Goal: Transaction & Acquisition: Purchase product/service

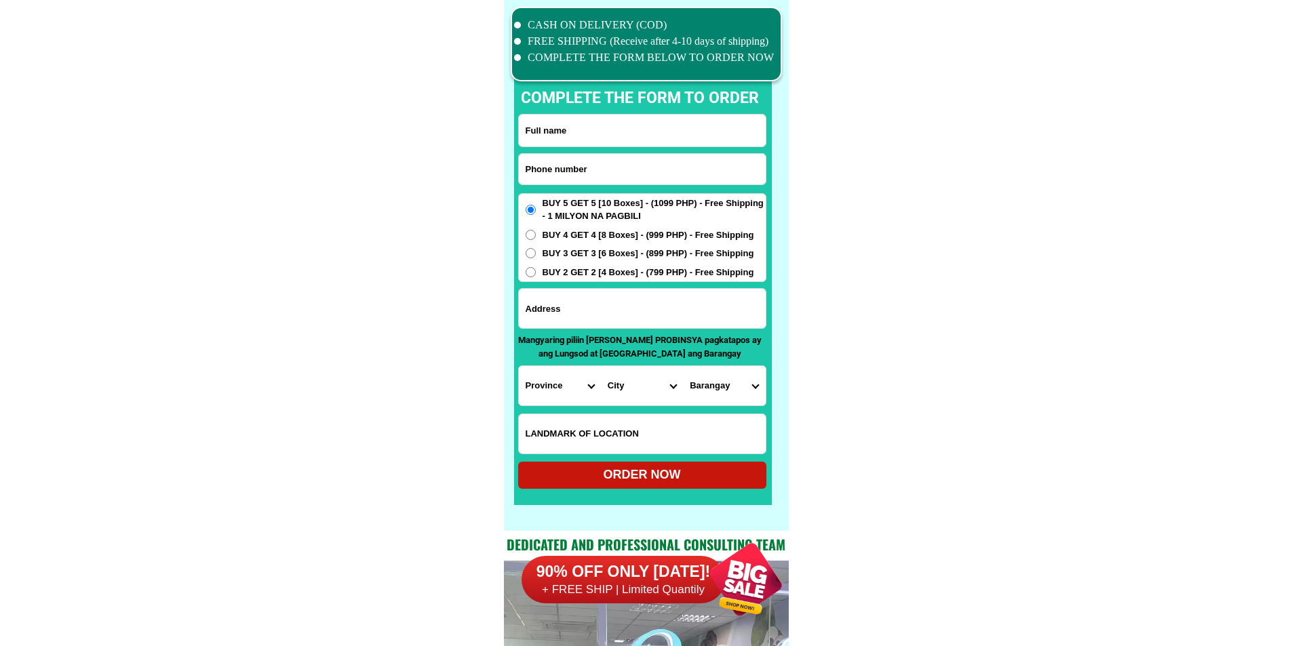
scroll to position [10542, 0]
click at [590, 165] on input "Input phone_number" at bounding box center [642, 169] width 247 height 31
paste input "0916 792 7838"
click at [564, 167] on input "0916 792 7838" at bounding box center [642, 169] width 247 height 31
click at [549, 170] on input "0916 7927838" at bounding box center [642, 169] width 247 height 31
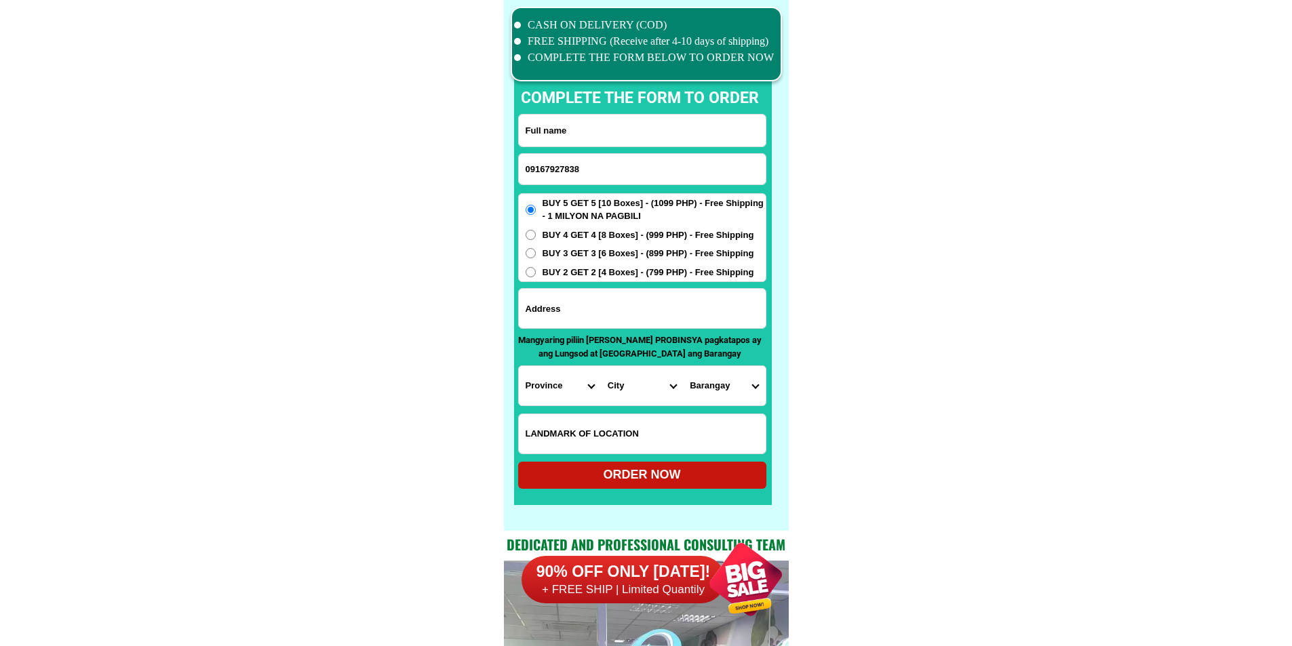
type input "09167927838"
click at [566, 134] on input "Input full_name" at bounding box center [642, 131] width 247 height 32
paste input "Nancy Taghap Bartiana"
type input "Nancy Taghap Bartiana"
click at [593, 272] on span "BUY 2 GET 2 [4 Boxes] - (799 PHP) - Free Shipping" at bounding box center [648, 273] width 212 height 14
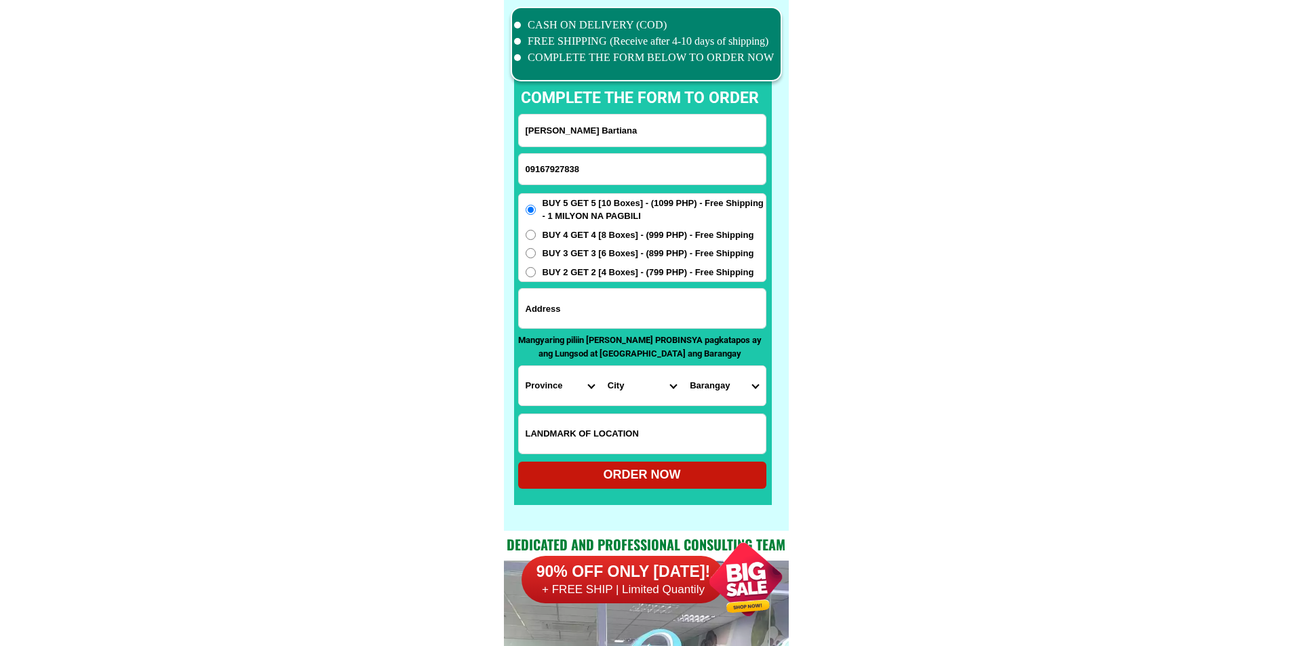
click at [536, 272] on input "BUY 2 GET 2 [4 Boxes] - (799 PHP) - Free Shipping" at bounding box center [531, 272] width 10 height 10
radio input "true"
click at [578, 304] on input "Input address" at bounding box center [642, 308] width 247 height 39
paste input "Susco, Horseshoe Hills, Banawa, Cebu City.... Limkakeng Subdivision."
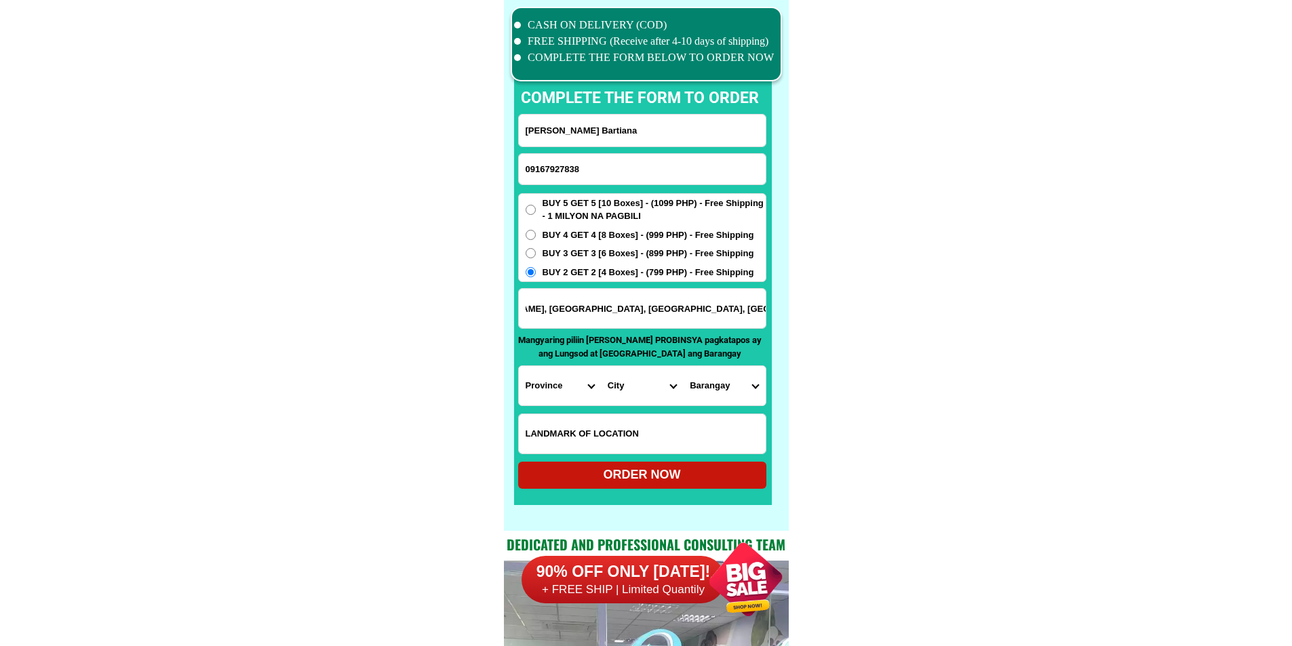
type input "Susco, Horseshoe Hills, Banawa, Cebu City.... Limkakeng Subdivision."
drag, startPoint x: 550, startPoint y: 205, endPoint x: 551, endPoint y: 213, distance: 7.5
click at [551, 205] on span "BUY 5 GET 5 [10 Boxes] - (1099 PHP) - Free Shipping - 1 MILYON NA PAGBILI" at bounding box center [653, 210] width 223 height 26
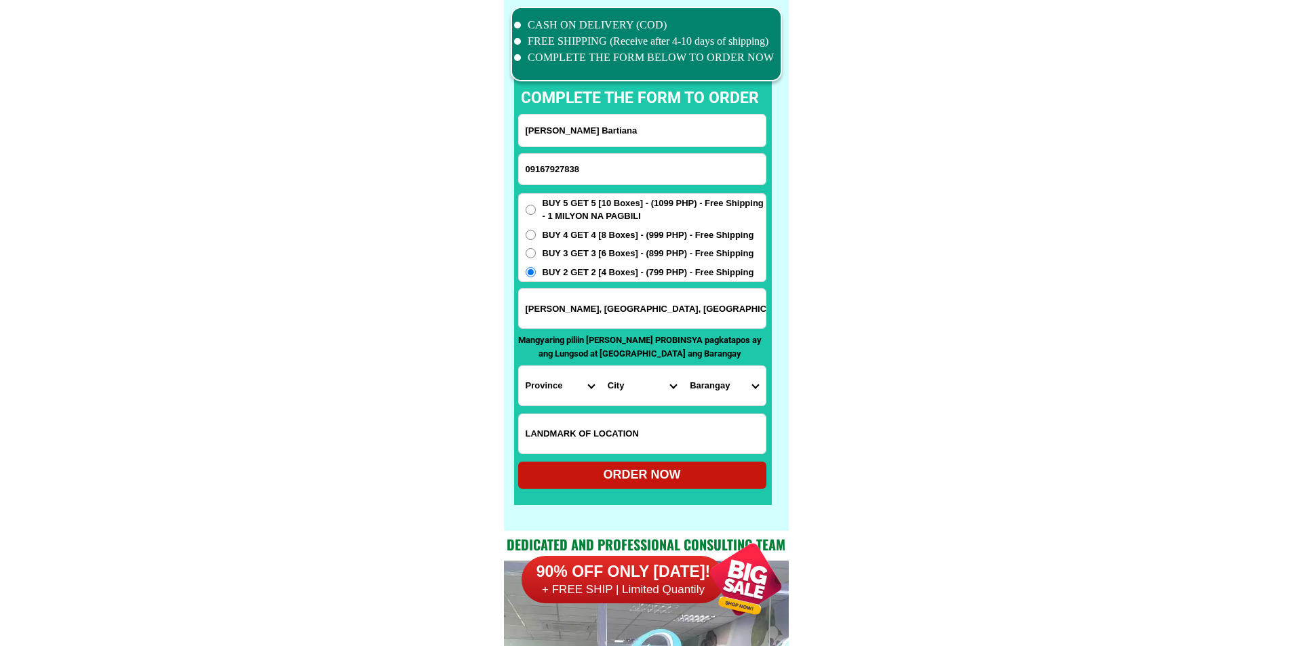
click at [536, 205] on input "BUY 5 GET 5 [10 Boxes] - (1099 PHP) - Free Shipping - 1 MILYON NA PAGBILI" at bounding box center [531, 210] width 10 height 10
radio input "true"
click at [549, 384] on select "Province [GEOGRAPHIC_DATA] [GEOGRAPHIC_DATA] [GEOGRAPHIC_DATA] [GEOGRAPHIC_DATA…" at bounding box center [560, 385] width 82 height 39
select select "63_8"
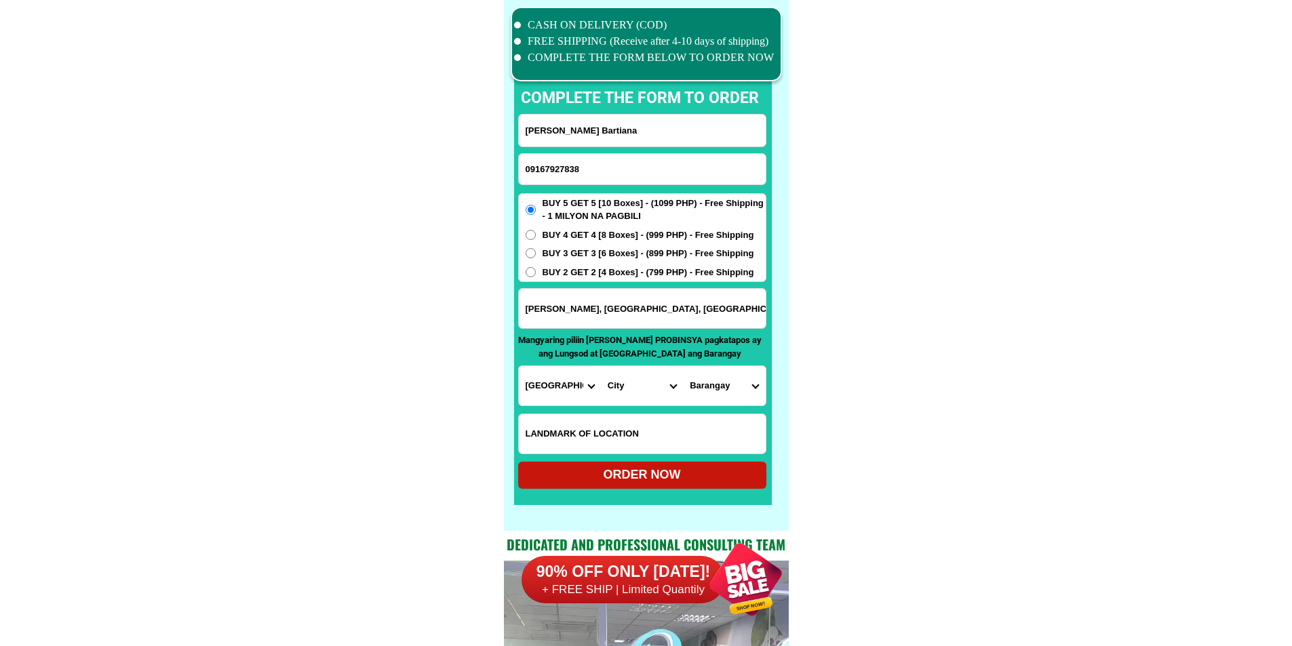
click at [610, 384] on select "City Alcoy Aloguinsan Argao Asturias Badian Balamban Bantayan Barili Bogo-city …" at bounding box center [642, 385] width 82 height 39
select select "63_865"
click at [721, 380] on select "Barangay Adlaon Agsungot Apas Babag Bacayan Banilad Basak pardo Basak san nicol…" at bounding box center [724, 385] width 82 height 39
click at [590, 302] on input "Susco, Horseshoe Hills, Banawa, Cebu City.... Limkakeng Subdivision." at bounding box center [642, 308] width 247 height 39
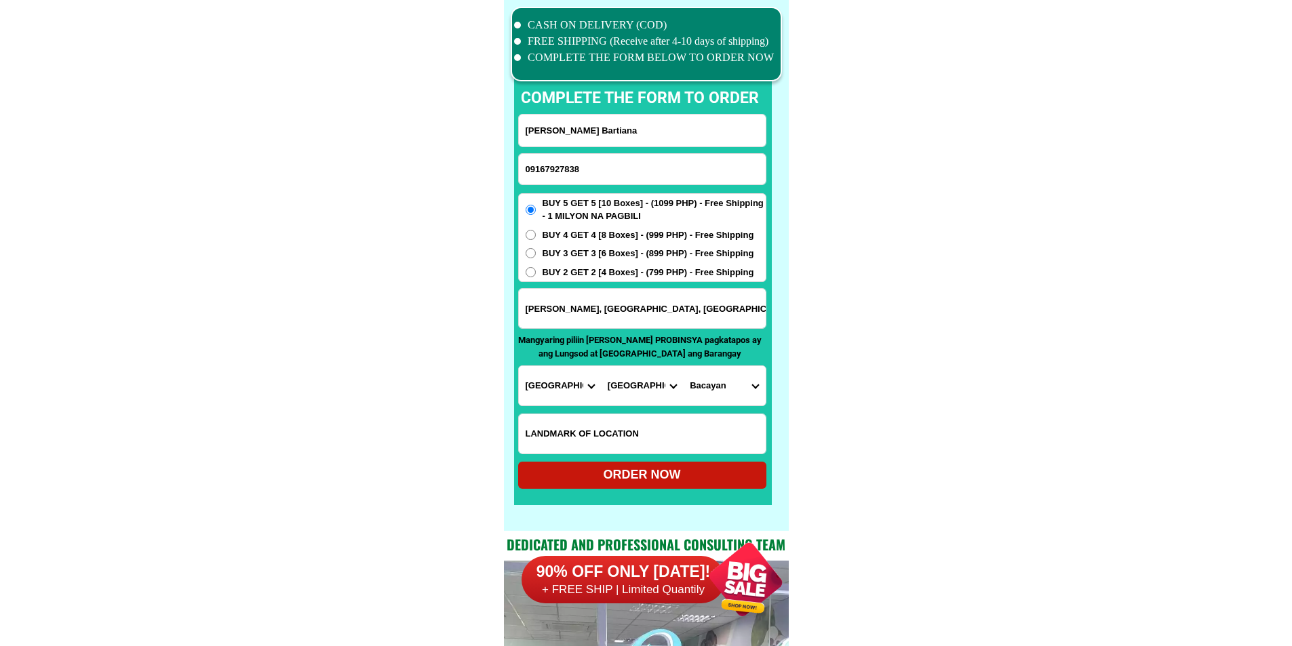
click at [757, 383] on select "Barangay Adlaon Agsungot Apas Babag Bacayan Banilad Basak pardo Basak san nicol…" at bounding box center [724, 385] width 82 height 39
select select "63_8653686"
drag, startPoint x: 899, startPoint y: 453, endPoint x: 858, endPoint y: 459, distance: 41.1
click at [671, 474] on div "ORDER NOW" at bounding box center [642, 475] width 248 height 18
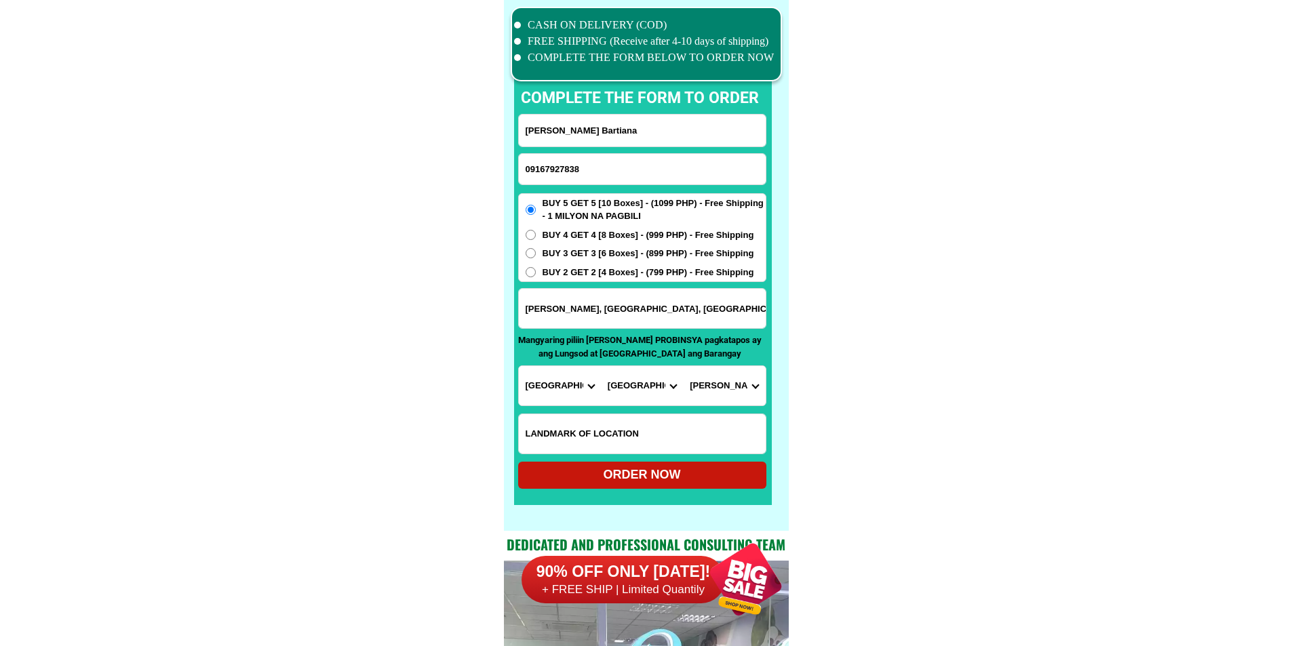
radio input "true"
drag, startPoint x: 652, startPoint y: 161, endPoint x: 639, endPoint y: 170, distance: 15.6
click at [639, 169] on input "09167927838" at bounding box center [642, 169] width 247 height 31
paste input "09695879844"
type input "09695879844"
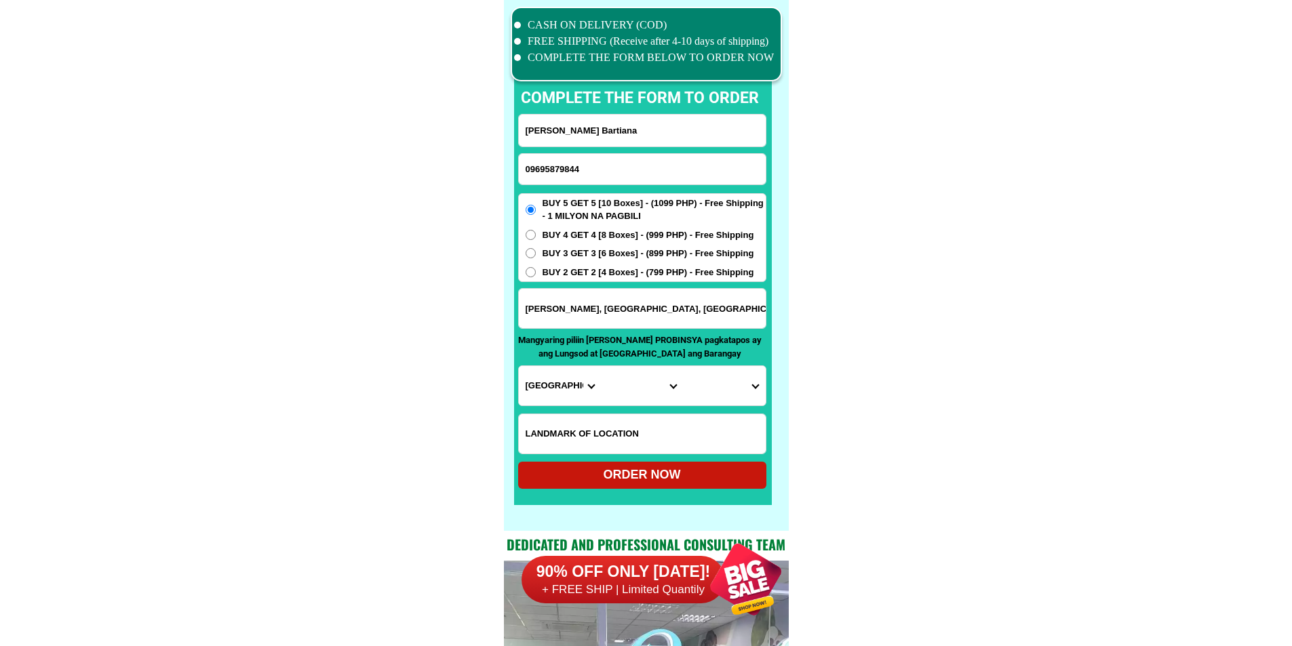
click at [582, 132] on input "Nancy Taghap Bartiana" at bounding box center [642, 131] width 247 height 32
paste input "glora allmonte"
type input "glora allmonte"
click at [601, 315] on input "Susco, Horseshoe Hills, Banawa, Cebu City.... Limkakeng Subdivision." at bounding box center [642, 308] width 247 height 39
paste input "54 malabalgo ,mangaldan panggqsinan"
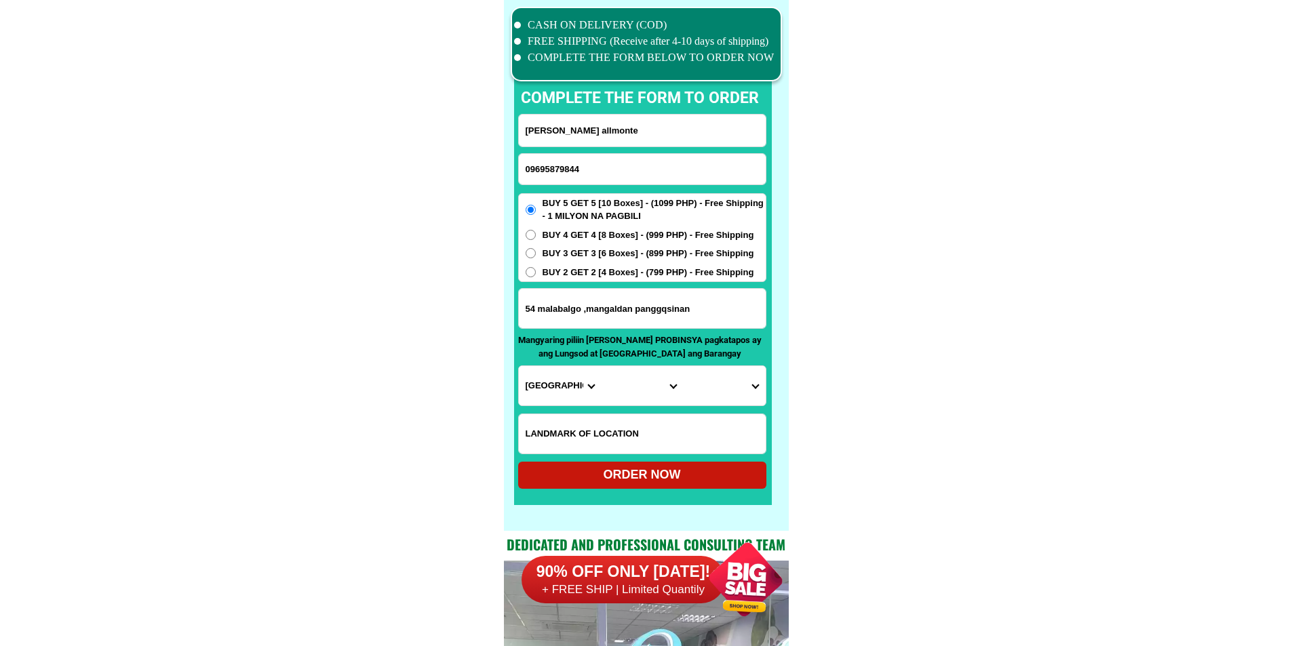
type input "54 malabalgo ,mangaldan panggqsinan"
click at [603, 274] on span "BUY 2 GET 2 [4 Boxes] - (799 PHP) - Free Shipping" at bounding box center [648, 273] width 212 height 14
click at [536, 274] on input "BUY 2 GET 2 [4 Boxes] - (799 PHP) - Free Shipping" at bounding box center [531, 272] width 10 height 10
radio input "true"
click at [583, 418] on input "Input LANDMARKOFLOCATION" at bounding box center [642, 433] width 247 height 39
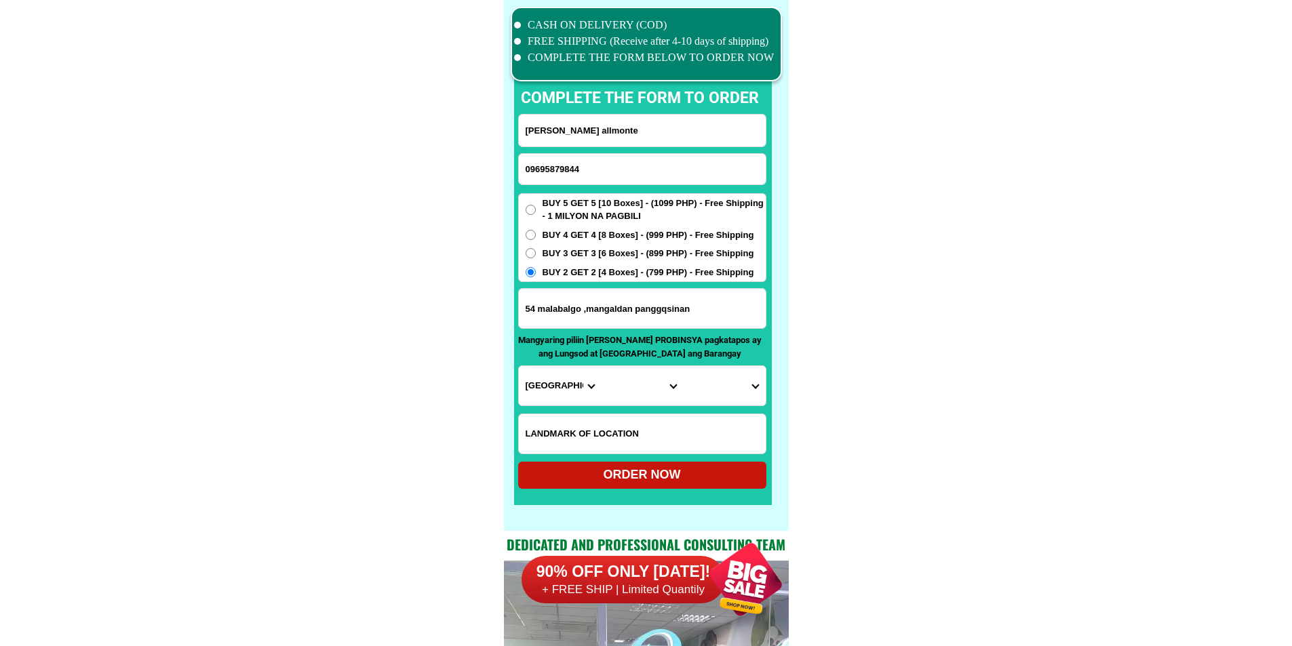
paste input "landmarj ,,,,front ,, unique lumber"
type input "landmarj ,,,,front ,, unique lumber"
click at [559, 382] on select "Province [GEOGRAPHIC_DATA] [GEOGRAPHIC_DATA] [GEOGRAPHIC_DATA] [GEOGRAPHIC_DATA…" at bounding box center [560, 385] width 82 height 39
select select "63_247"
drag, startPoint x: 855, startPoint y: 416, endPoint x: 785, endPoint y: 424, distance: 70.9
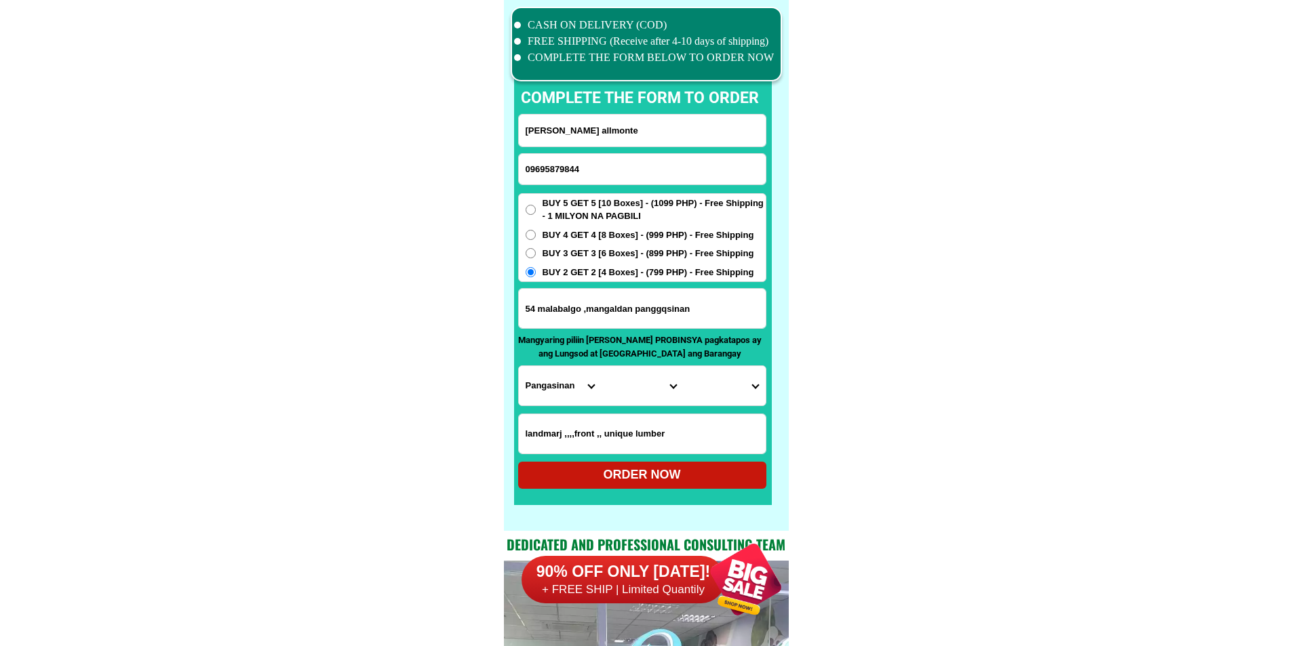
click at [633, 380] on select "City [GEOGRAPHIC_DATA] [PERSON_NAME][GEOGRAPHIC_DATA]-city [GEOGRAPHIC_DATA] [G…" at bounding box center [642, 385] width 82 height 39
click at [601, 366] on select "City [GEOGRAPHIC_DATA] [PERSON_NAME][GEOGRAPHIC_DATA]-city [GEOGRAPHIC_DATA] [G…" at bounding box center [642, 385] width 82 height 39
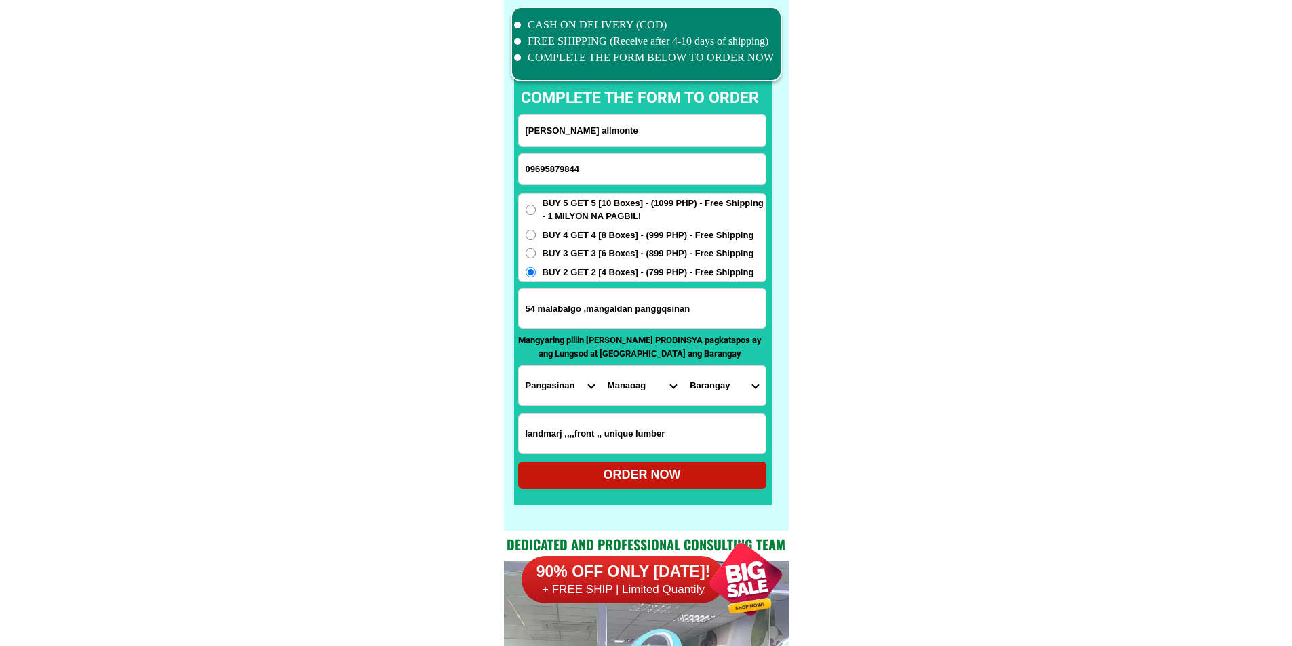
click at [634, 389] on select "City [GEOGRAPHIC_DATA] [PERSON_NAME][GEOGRAPHIC_DATA]-city [GEOGRAPHIC_DATA] [G…" at bounding box center [642, 385] width 82 height 39
select select "63_2479544"
click at [721, 379] on select "Barangay Alitaya Amansabina Anolid Banaoang Bantayan Bari Bateng Buenlag David …" at bounding box center [724, 385] width 82 height 39
select select "63_24795448536"
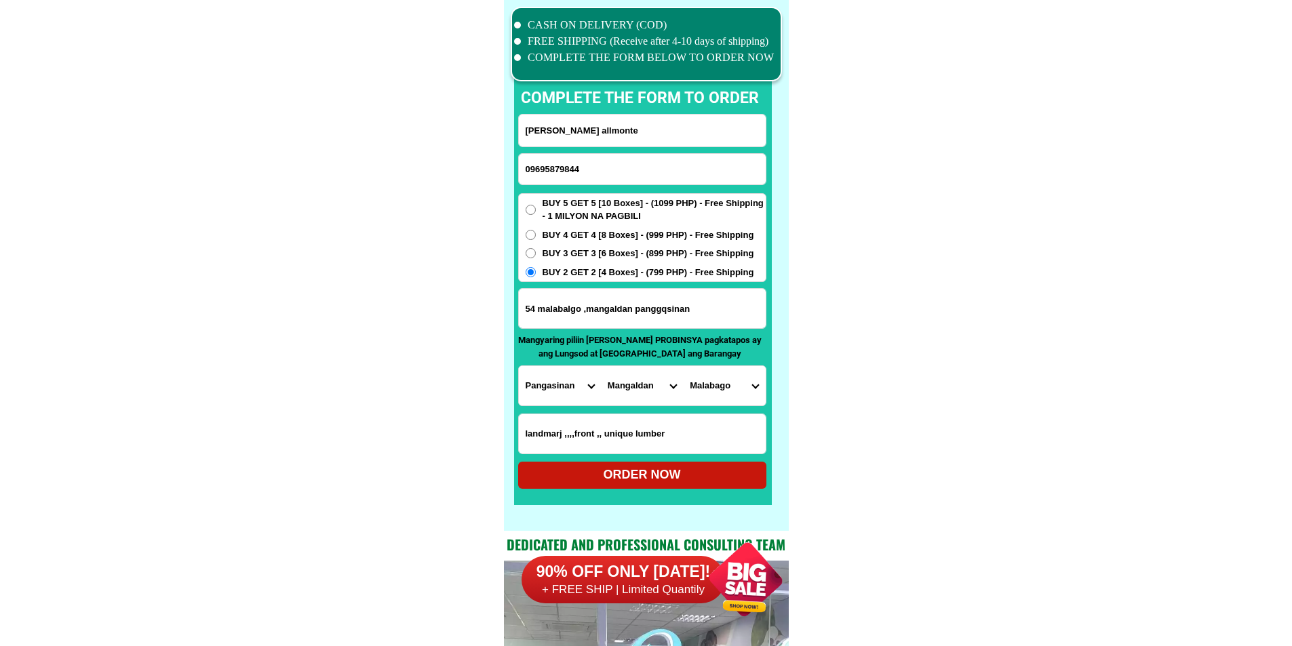
click at [672, 467] on div "ORDER NOW" at bounding box center [642, 475] width 248 height 18
type input "glora allmonte"
radio input "true"
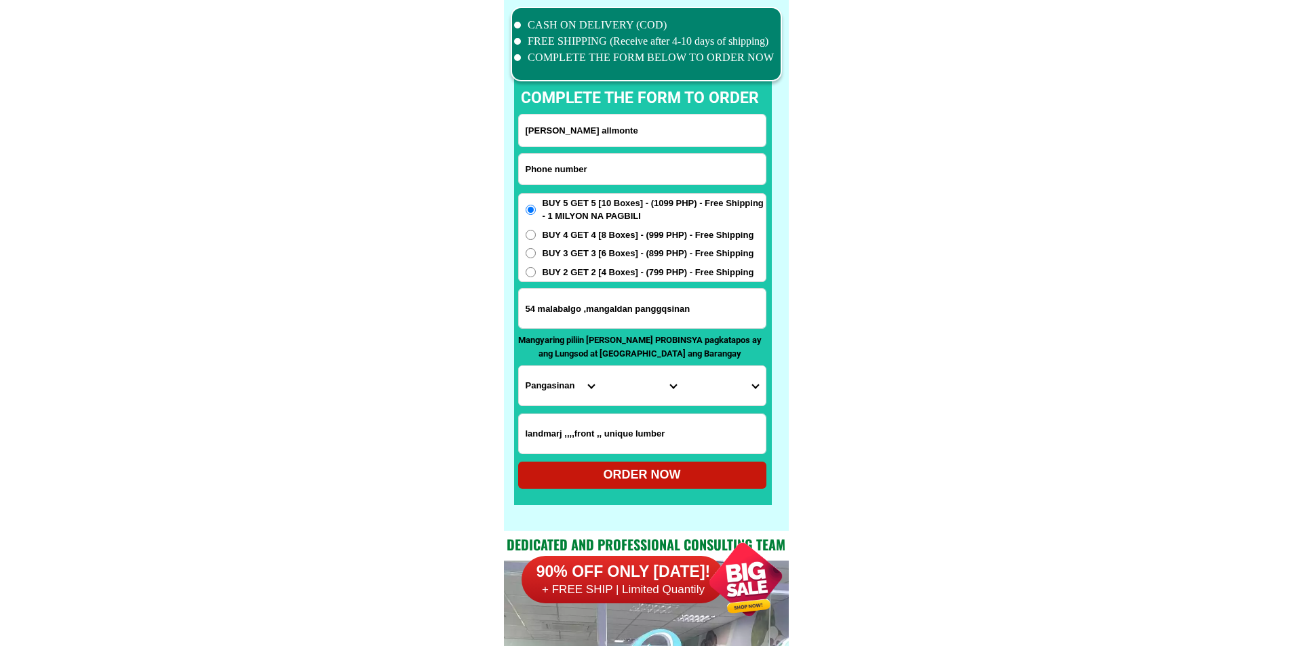
click at [575, 155] on input "Input phone_number" at bounding box center [642, 169] width 247 height 31
paste input "09397429129"
type input "09397429129"
drag, startPoint x: 555, startPoint y: 137, endPoint x: 555, endPoint y: 92, distance: 45.4
click at [555, 137] on input "glora allmonte" at bounding box center [642, 131] width 247 height 32
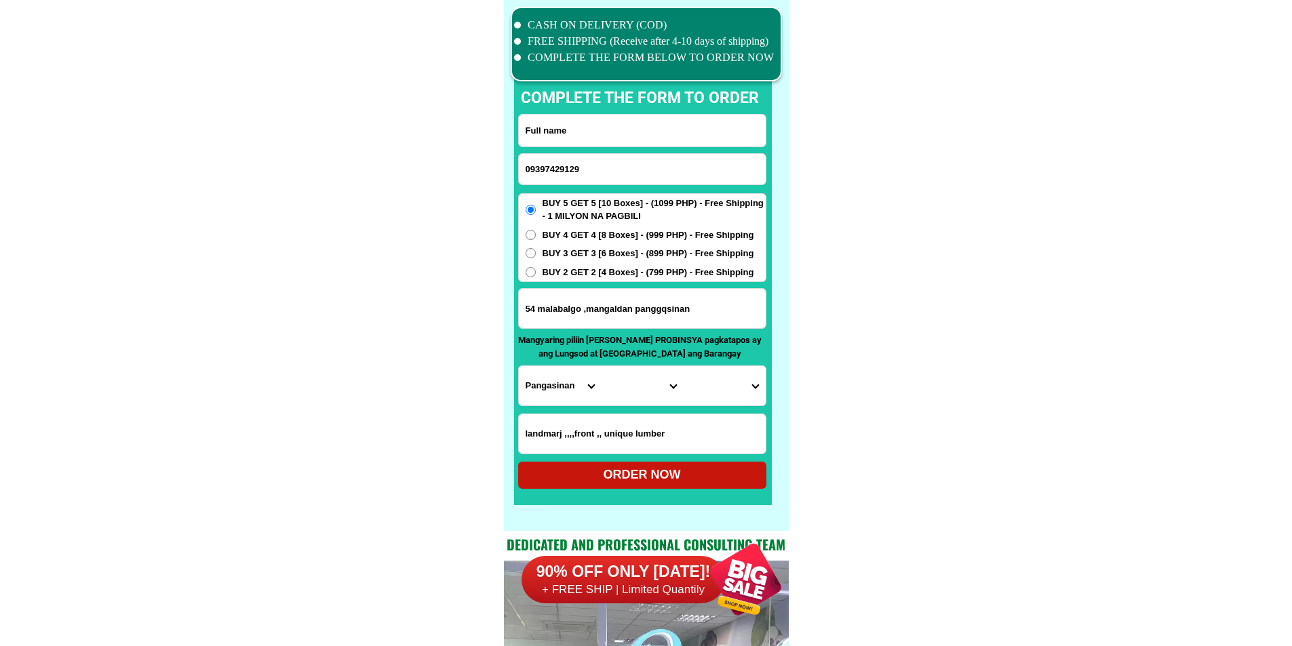
paste input "Cristina p. baluran"
type input "Cristina p. baluran"
click at [563, 304] on input "54 malabalgo ,mangaldan panggqsinan" at bounding box center [642, 308] width 247 height 39
paste input "p0.bacolor pampanga Infront of dvtsu look good place store"
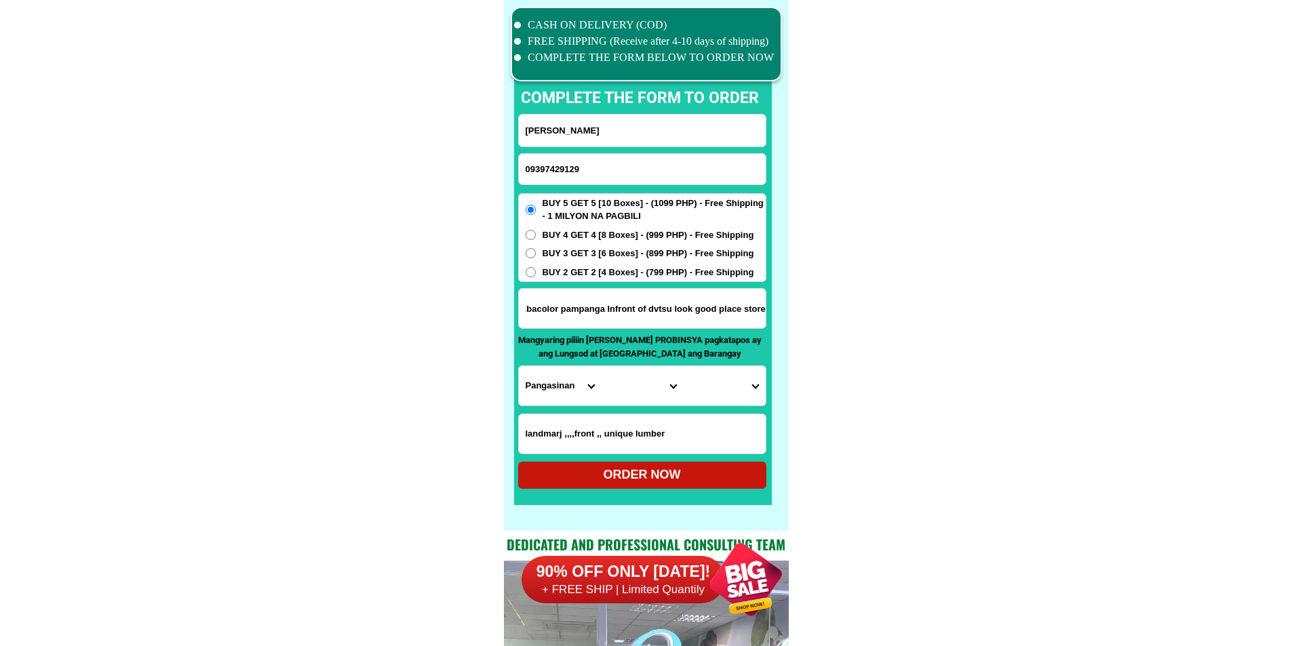
type input "p0.bacolor pampanga Infront of dvtsu look good place store"
click at [559, 393] on select "Province [GEOGRAPHIC_DATA] [GEOGRAPHIC_DATA] [GEOGRAPHIC_DATA] [GEOGRAPHIC_DATA…" at bounding box center [560, 385] width 82 height 39
select select "63_779"
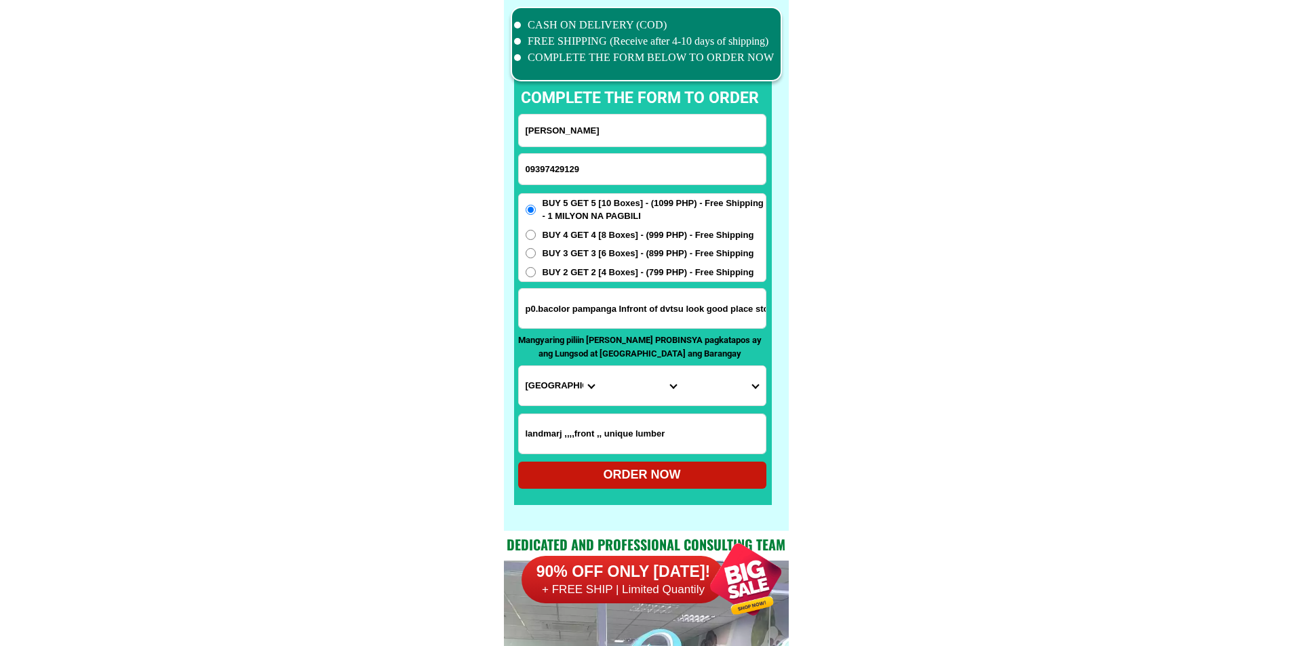
drag, startPoint x: 859, startPoint y: 416, endPoint x: 788, endPoint y: 414, distance: 71.2
click at [643, 391] on select "City Angeles-city Apalit Arayat Bacolor Candaba Floridablanca Guagua Lubao Maba…" at bounding box center [642, 385] width 82 height 39
select select "63_7793245"
click at [601, 366] on select "City Angeles-city Apalit Arayat Bacolor Candaba Floridablanca Guagua Lubao Maba…" at bounding box center [642, 385] width 82 height 39
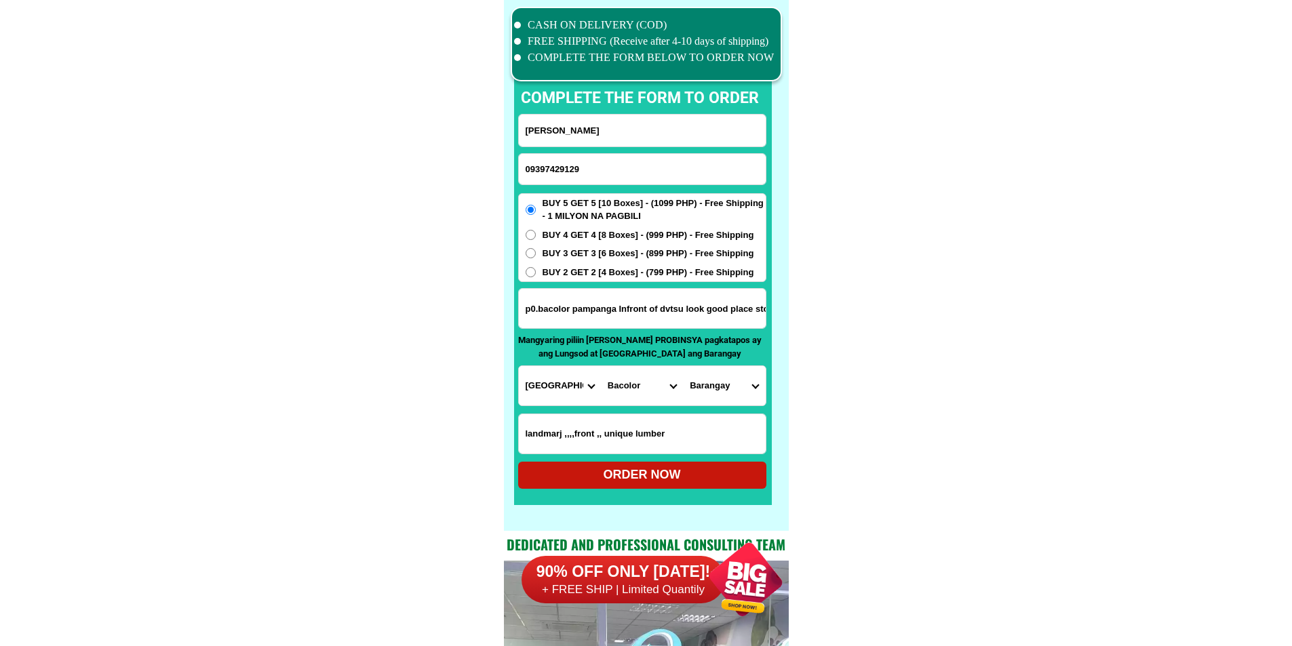
click at [737, 384] on select "Barangay Balas Cabalantian Cabambangan (pob.) Cabetican Calibutbut Concepcion D…" at bounding box center [724, 385] width 82 height 39
drag, startPoint x: 698, startPoint y: 304, endPoint x: 842, endPoint y: 315, distance: 144.2
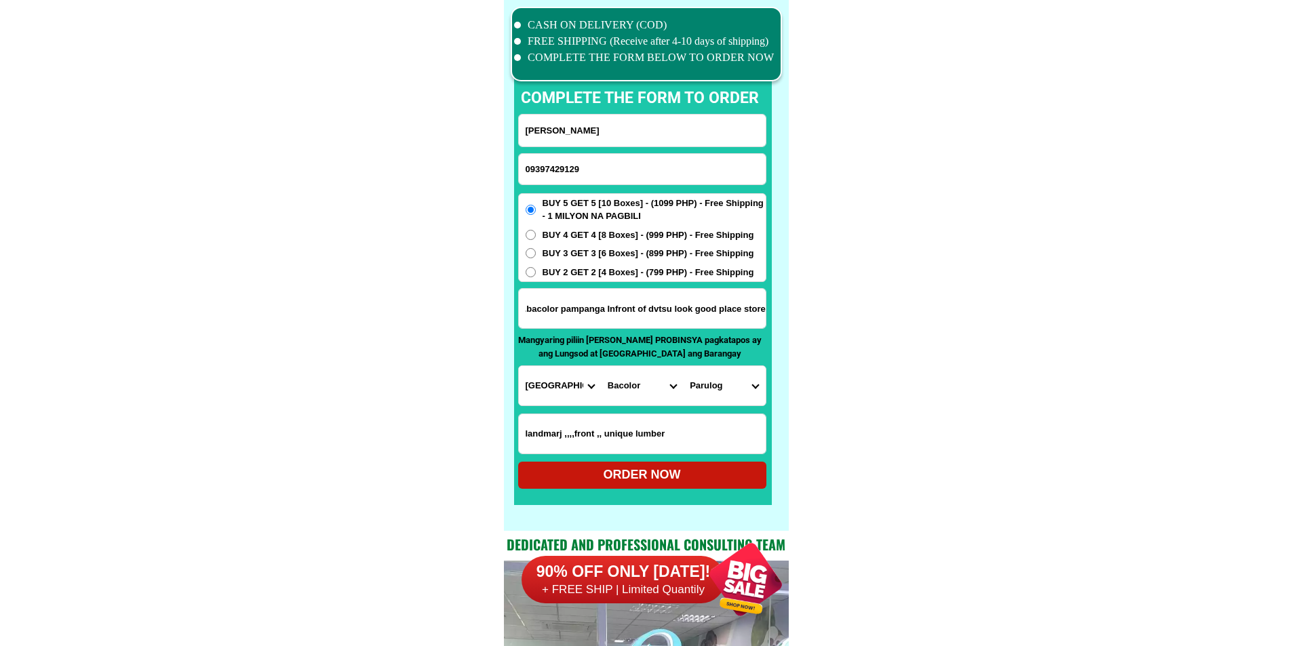
click at [686, 314] on input "p0.bacolor pampanga Infront of dvtsu look good place store" at bounding box center [642, 308] width 247 height 39
click at [707, 393] on select "Barangay Balas Cabalantian Cabambangan (pob.) Cabetican Calibutbut Concepcion D…" at bounding box center [724, 385] width 82 height 39
drag, startPoint x: 822, startPoint y: 405, endPoint x: 814, endPoint y: 417, distance: 14.3
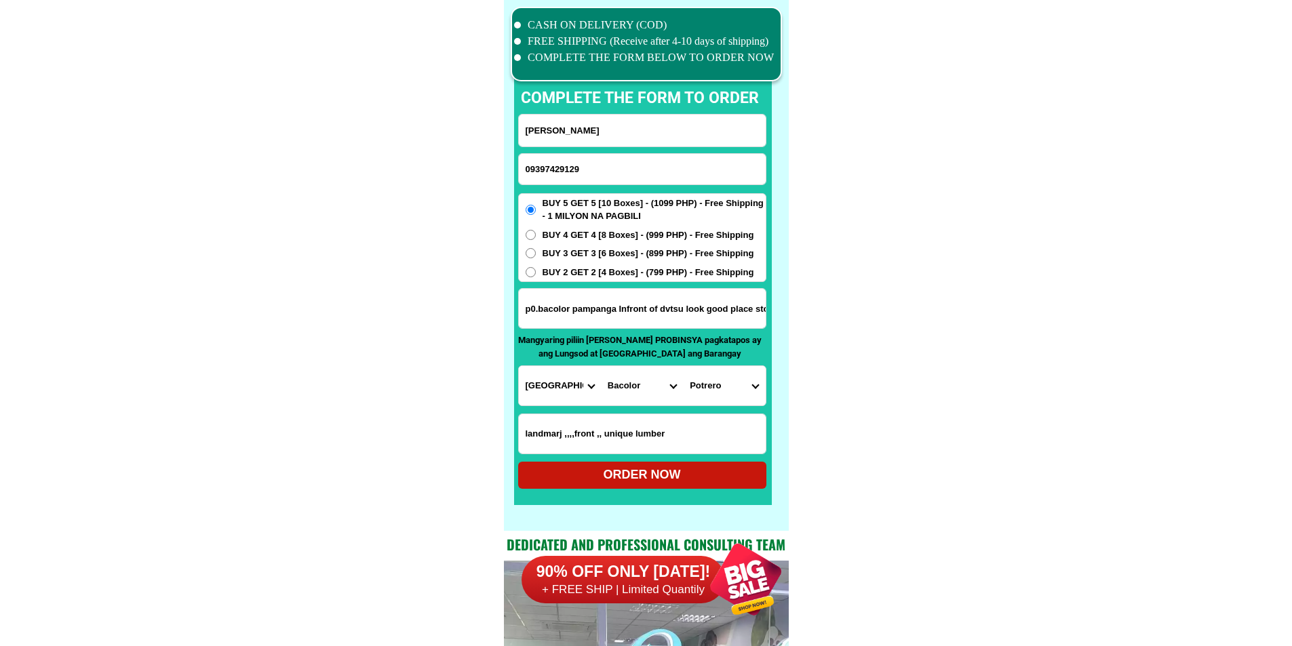
click at [647, 324] on input "p0.bacolor pampanga Infront of dvtsu look good place store" at bounding box center [642, 308] width 247 height 39
click at [715, 382] on select "Barangay Balas Cabalantian Cabambangan (pob.) Cabetican Calibutbut Concepcion D…" at bounding box center [724, 385] width 82 height 39
drag, startPoint x: 933, startPoint y: 418, endPoint x: 898, endPoint y: 436, distance: 39.7
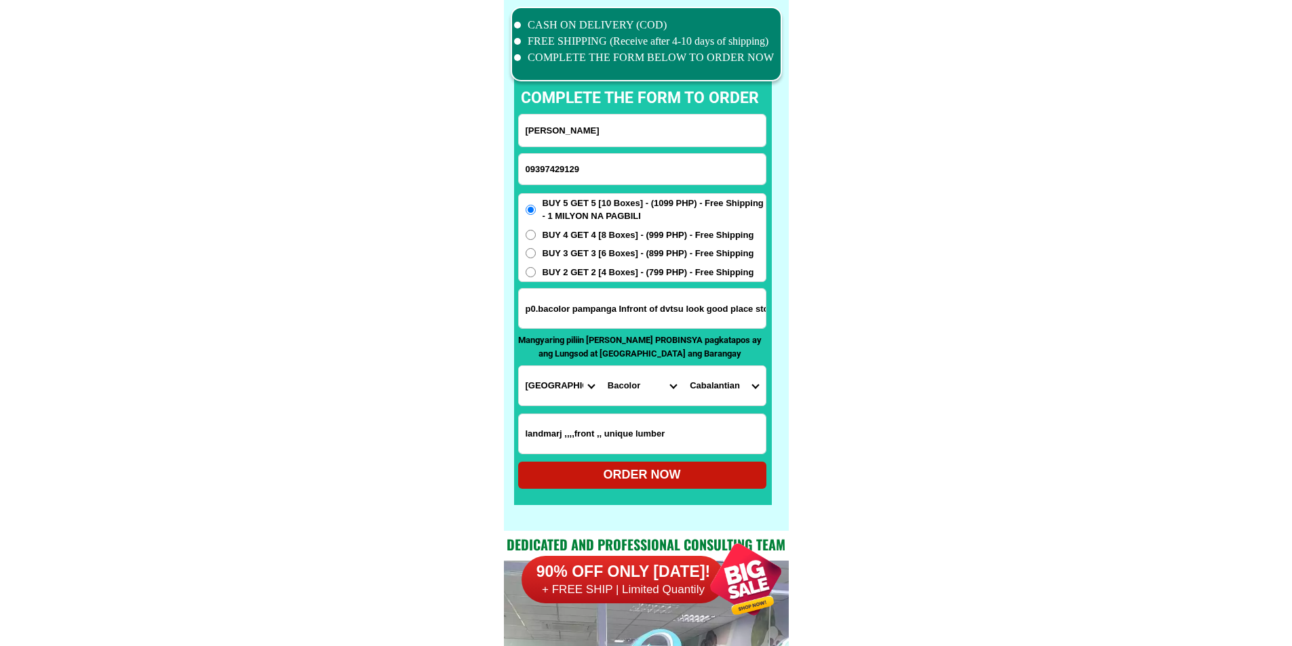
click at [736, 383] on select "Barangay Balas Cabalantian Cabambangan (pob.) Cabetican Calibutbut Concepcion D…" at bounding box center [724, 385] width 82 height 39
select select "63_779324546997"
click at [692, 477] on div "ORDER NOW" at bounding box center [642, 475] width 248 height 18
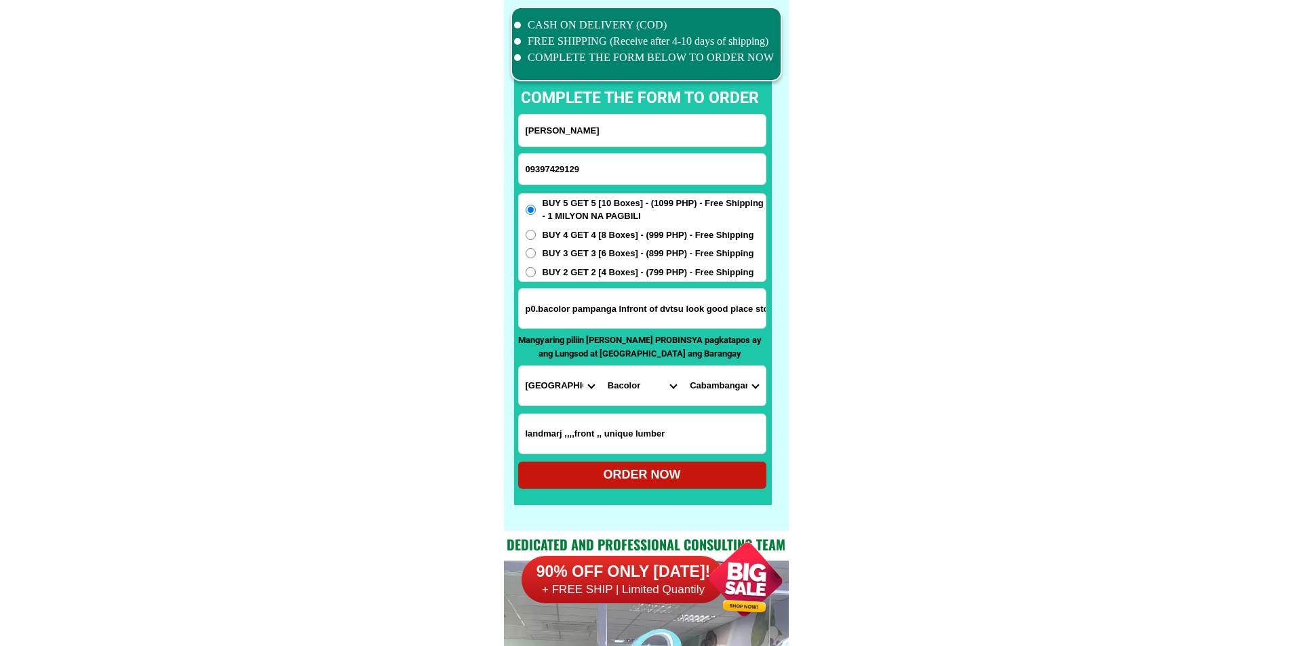
radio input "true"
click at [628, 180] on input "09397429129" at bounding box center [642, 169] width 247 height 31
paste input "09668200883"
type input "09668200883"
click at [600, 123] on input "Cristina p. baluran" at bounding box center [642, 131] width 247 height 32
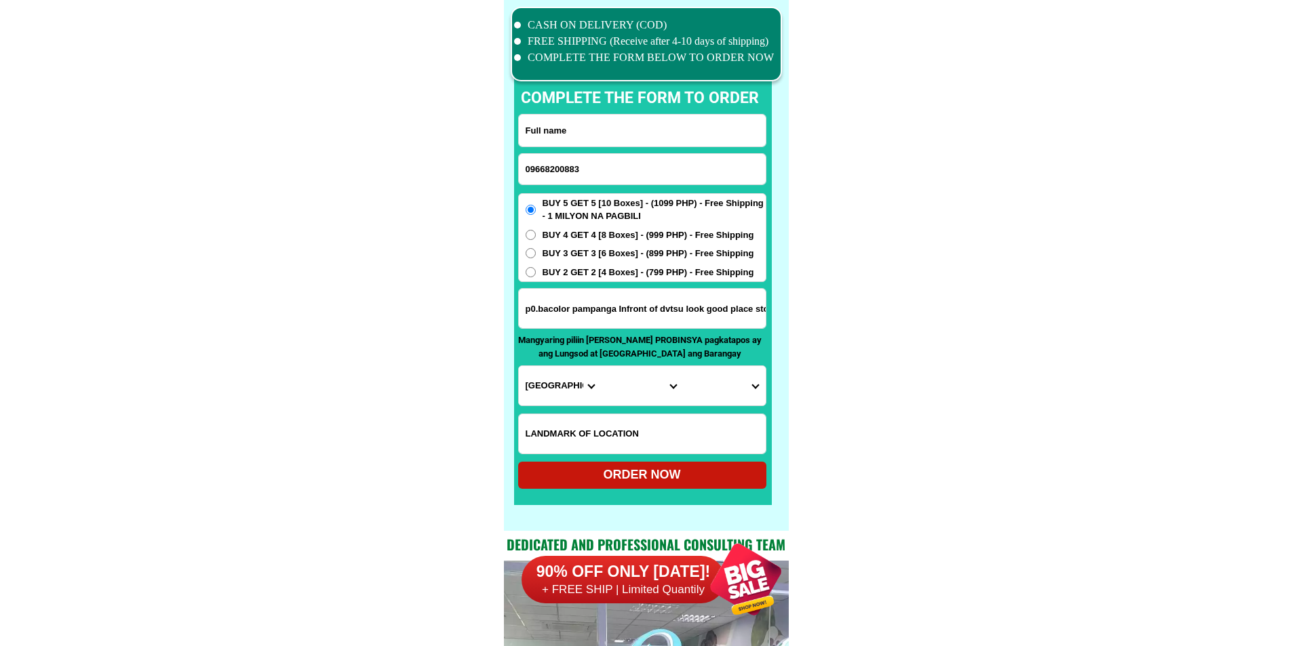
paste input "Elizabeth Abbagu"
type input "Elizabeth Abbagu"
click at [622, 311] on input "Input address" at bounding box center [642, 308] width 247 height 39
paste input "Malasin, Dupax del Norte, Nueva Vizcaya"
type input "Malasin, Dupax del Norte, Nueva Vizcaya"
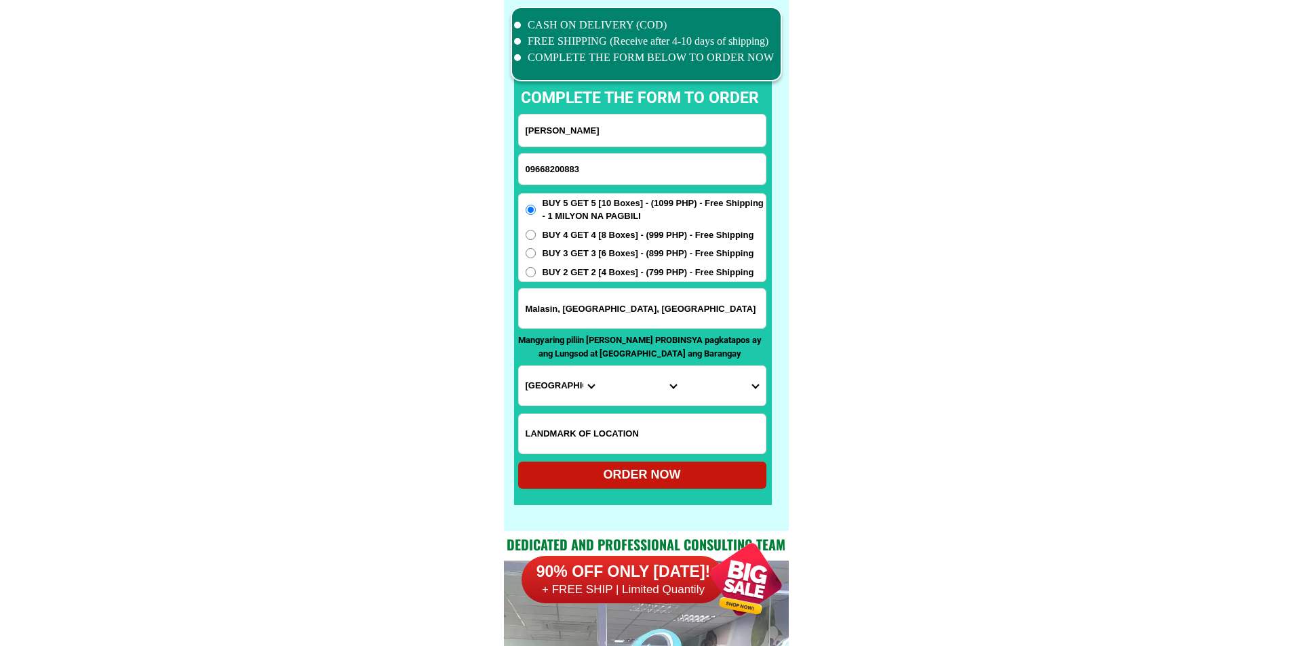
click at [557, 388] on select "Province [GEOGRAPHIC_DATA] [GEOGRAPHIC_DATA] [GEOGRAPHIC_DATA] [GEOGRAPHIC_DATA…" at bounding box center [560, 385] width 82 height 39
select select "63_859"
drag, startPoint x: 944, startPoint y: 414, endPoint x: 758, endPoint y: 416, distance: 185.8
click at [622, 376] on select "City Alfonso-castaneda Ambaguio Aritao Bagabag Bambang Bayombong Diadi Dupax-de…" at bounding box center [642, 385] width 82 height 39
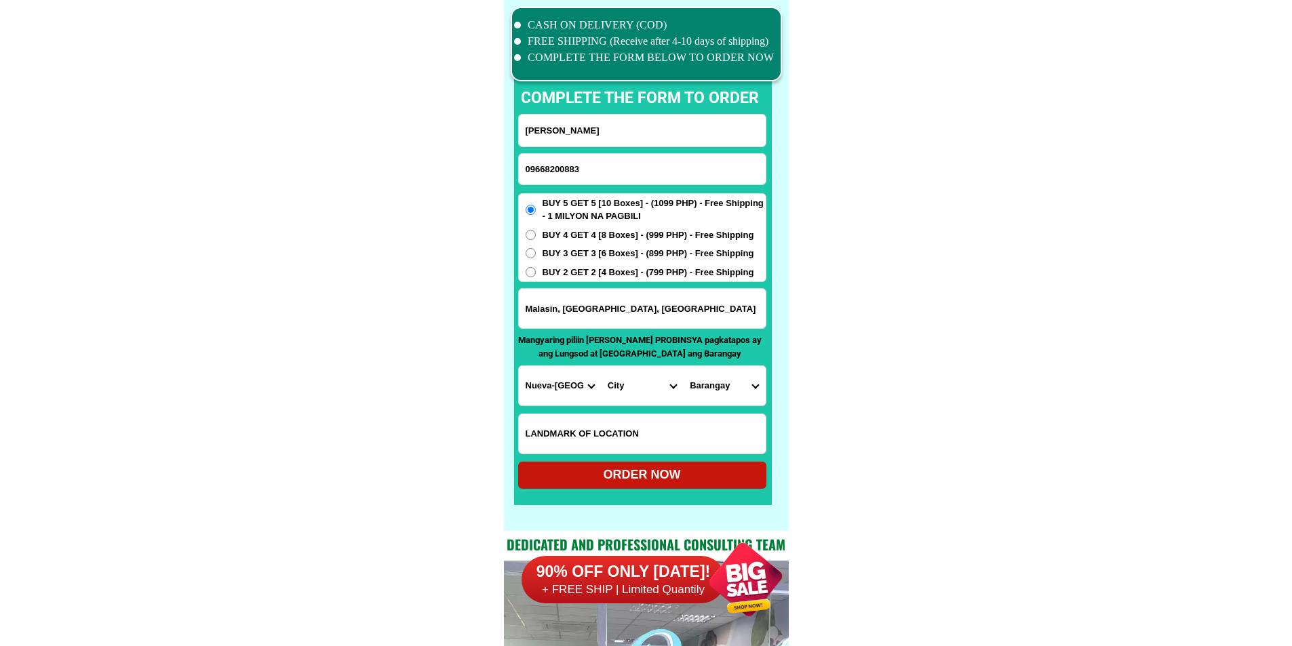
select select "63_8598998"
click at [601, 366] on select "City Alfonso-castaneda Ambaguio Aritao Bagabag Bambang Bayombong Diadi Dupax-de…" at bounding box center [642, 385] width 82 height 39
drag, startPoint x: 730, startPoint y: 418, endPoint x: 727, endPoint y: 400, distance: 18.0
click at [730, 418] on input "Input LANDMARKOFLOCATION" at bounding box center [642, 433] width 247 height 39
click at [726, 397] on select "Barangay Belance Binnuangan Bitnong Bulala Inaban Ineangan Lamo Mabasa Macabeng…" at bounding box center [724, 385] width 82 height 39
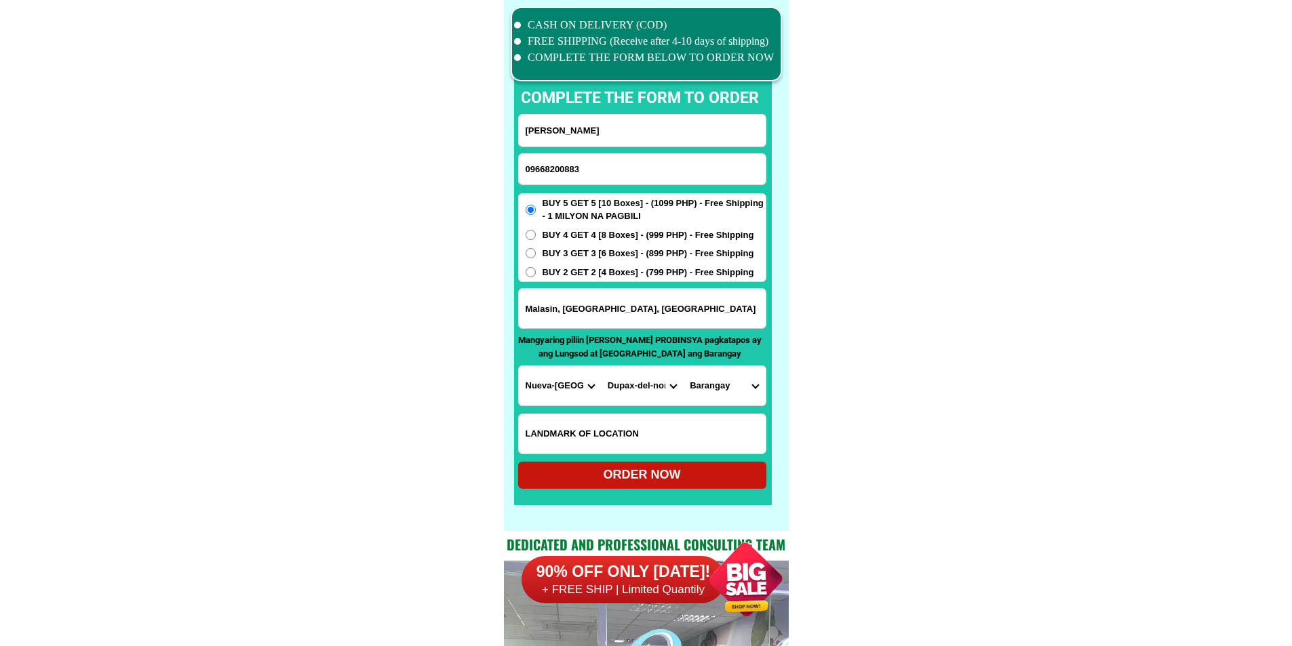
click at [726, 397] on select "Barangay Belance Binnuangan Bitnong Bulala Inaban Ineangan Lamo Mabasa Macabeng…" at bounding box center [724, 385] width 82 height 39
select select "63_859899898"
click at [683, 366] on select "Barangay Belance Binnuangan Bitnong Bulala Inaban Ineangan Lamo Mabasa Macabeng…" at bounding box center [724, 385] width 82 height 39
click at [686, 470] on div "ORDER NOW" at bounding box center [642, 475] width 248 height 18
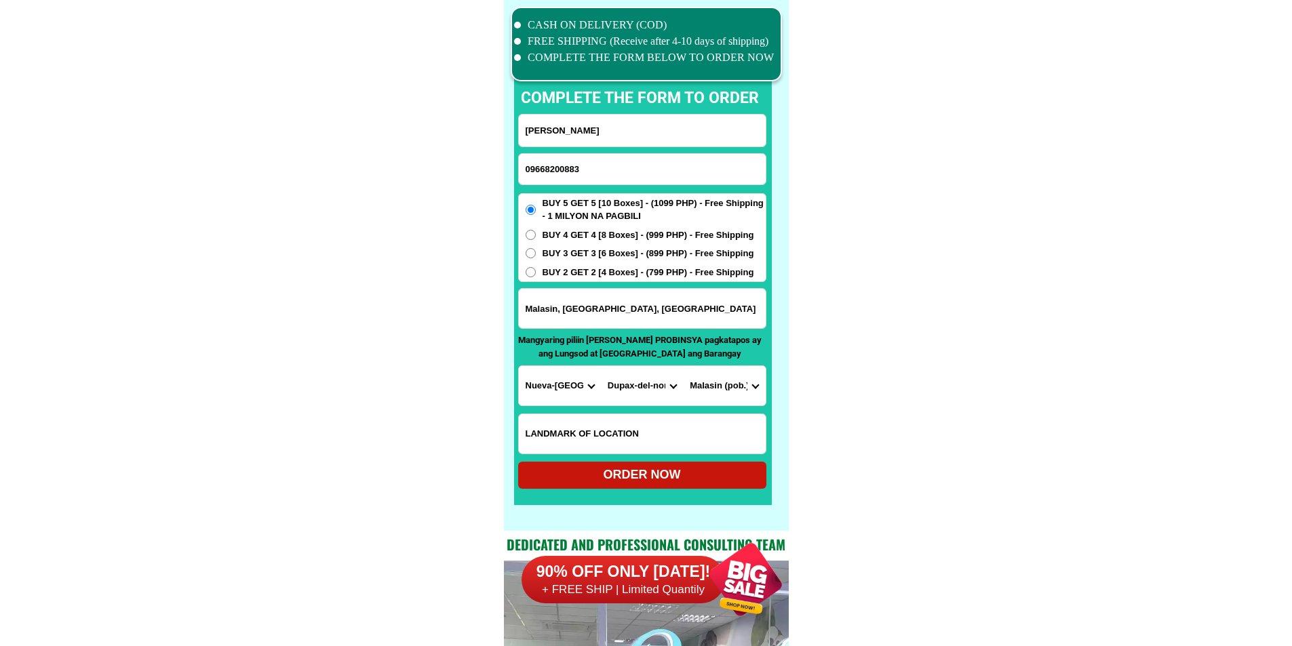
type input "Malasin, Dupax del Norte, Nueva Vizcaya"
radio input "true"
click at [650, 171] on input "Input phone_number" at bounding box center [642, 169] width 247 height 31
paste input "09295134780"
type input "09295134780"
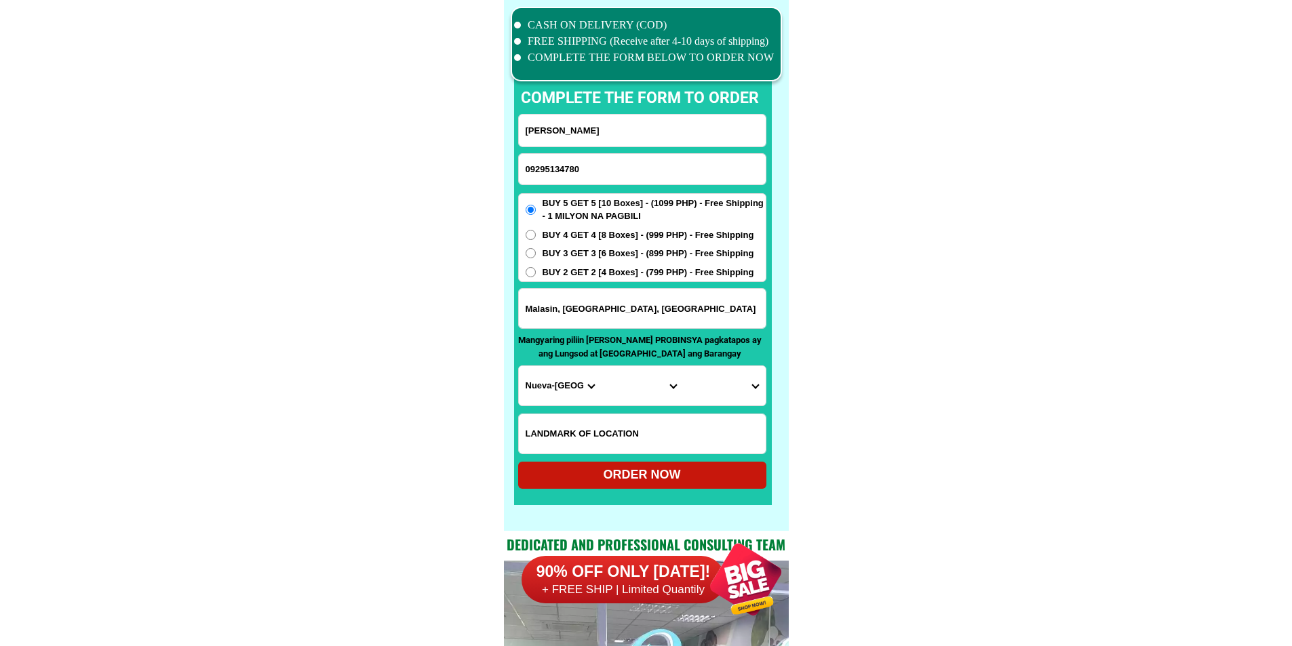
click at [629, 134] on input "Elizabeth Abbagu" at bounding box center [642, 131] width 247 height 32
paste input "Josephine Villadores"
type input "Josephine Villadores"
click at [591, 294] on input "Malasin, Dupax del Norte, Nueva Vizcaya" at bounding box center [642, 308] width 247 height 39
paste input "Bunga Mar Jagna Bohol"
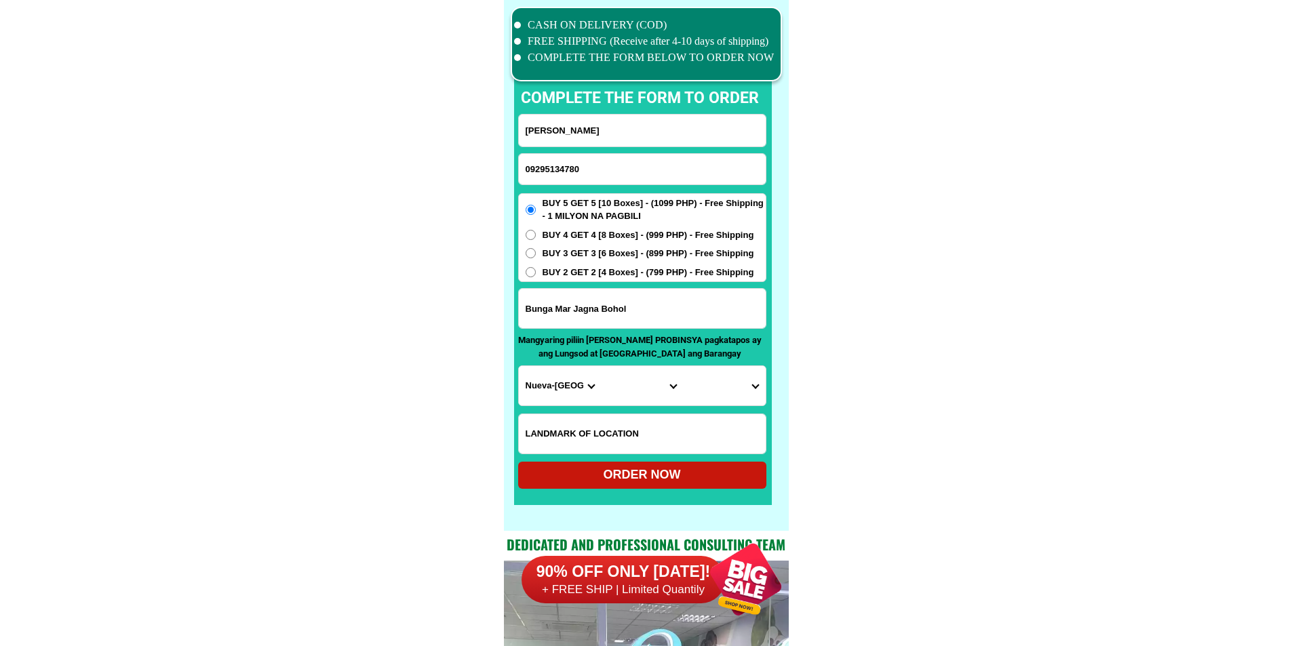
type input "Bunga Mar Jagna Bohol"
click at [547, 366] on select "Province [GEOGRAPHIC_DATA] [GEOGRAPHIC_DATA] [GEOGRAPHIC_DATA] [GEOGRAPHIC_DATA…" at bounding box center [560, 385] width 82 height 39
select select "63_137"
click at [519, 366] on select "Province [GEOGRAPHIC_DATA] [GEOGRAPHIC_DATA] [GEOGRAPHIC_DATA] [GEOGRAPHIC_DATA…" at bounding box center [560, 385] width 82 height 39
click at [632, 381] on select "City Alburquerque Antequera Baclayon Balilihan Bien-unido Bilar Bohol-alicia Bo…" at bounding box center [642, 385] width 82 height 39
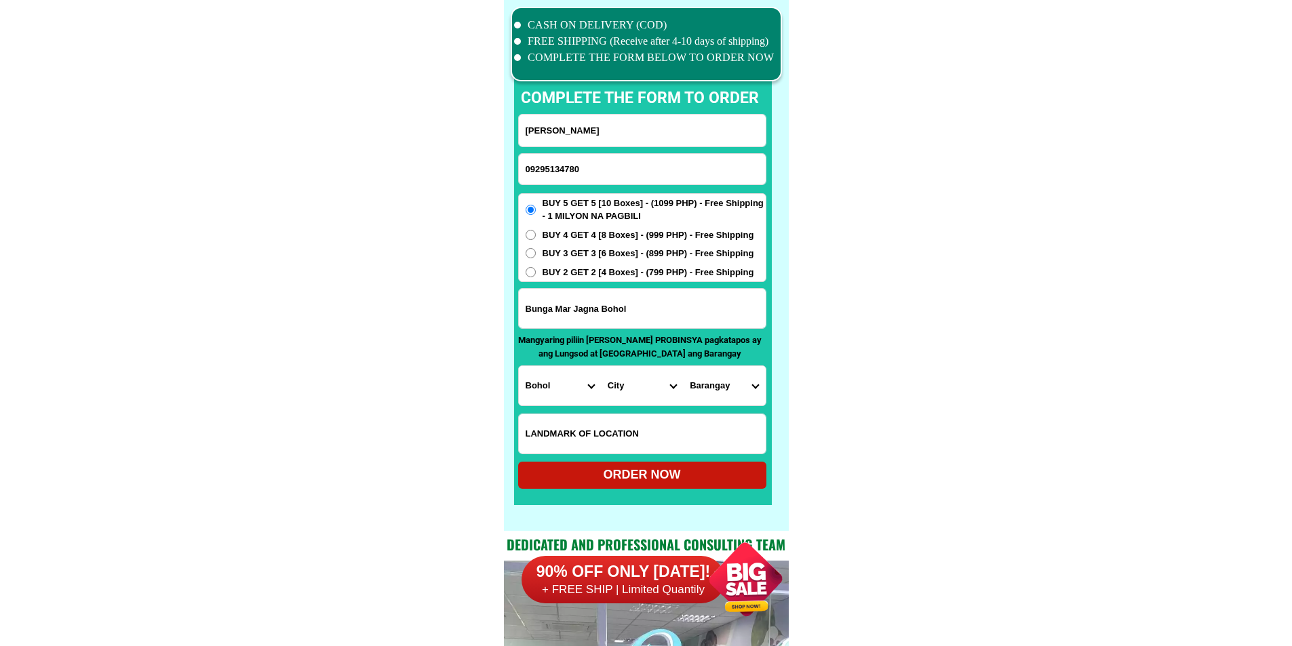
select select "63_1377469"
click at [719, 395] on select "Barangay Alejawan Balili Boctol Bunga ilaya Bunga mar Buyog Cabunga-an Calabaci…" at bounding box center [724, 385] width 82 height 39
select select "63_13774694410"
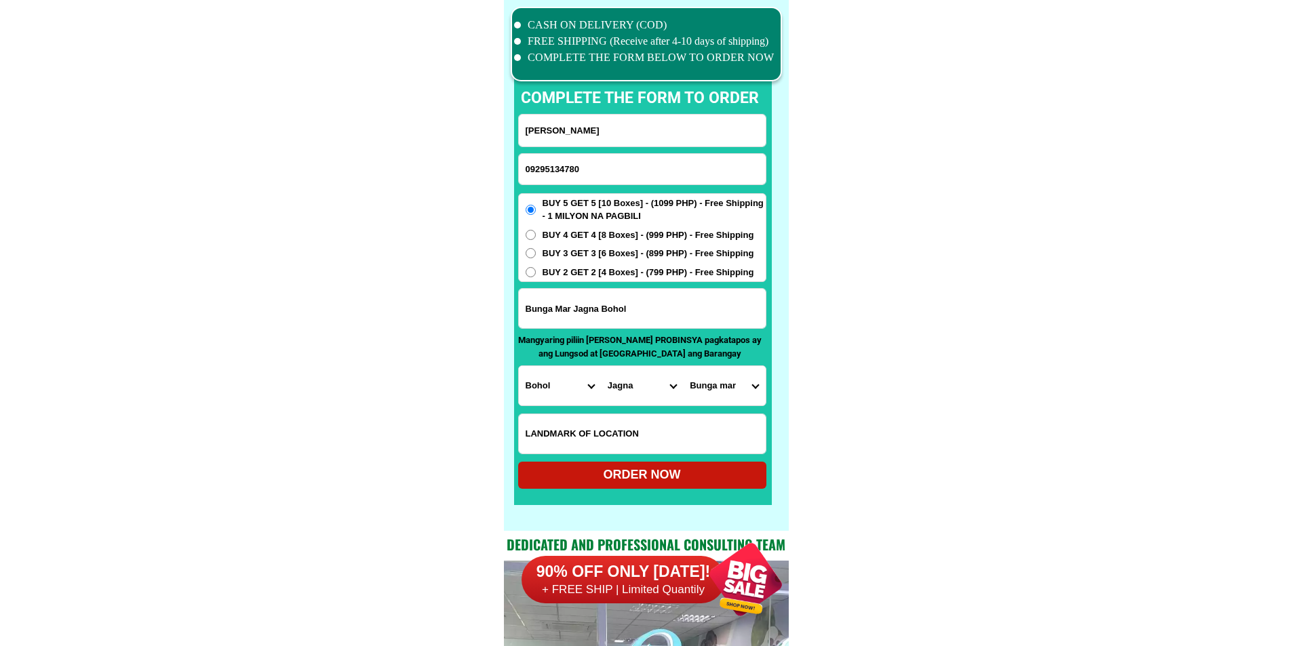
click at [682, 471] on div "ORDER NOW" at bounding box center [642, 475] width 248 height 18
radio input "true"
click at [595, 174] on input "Input phone_number" at bounding box center [642, 169] width 247 height 31
paste input "09288473770"
type input "09288473770"
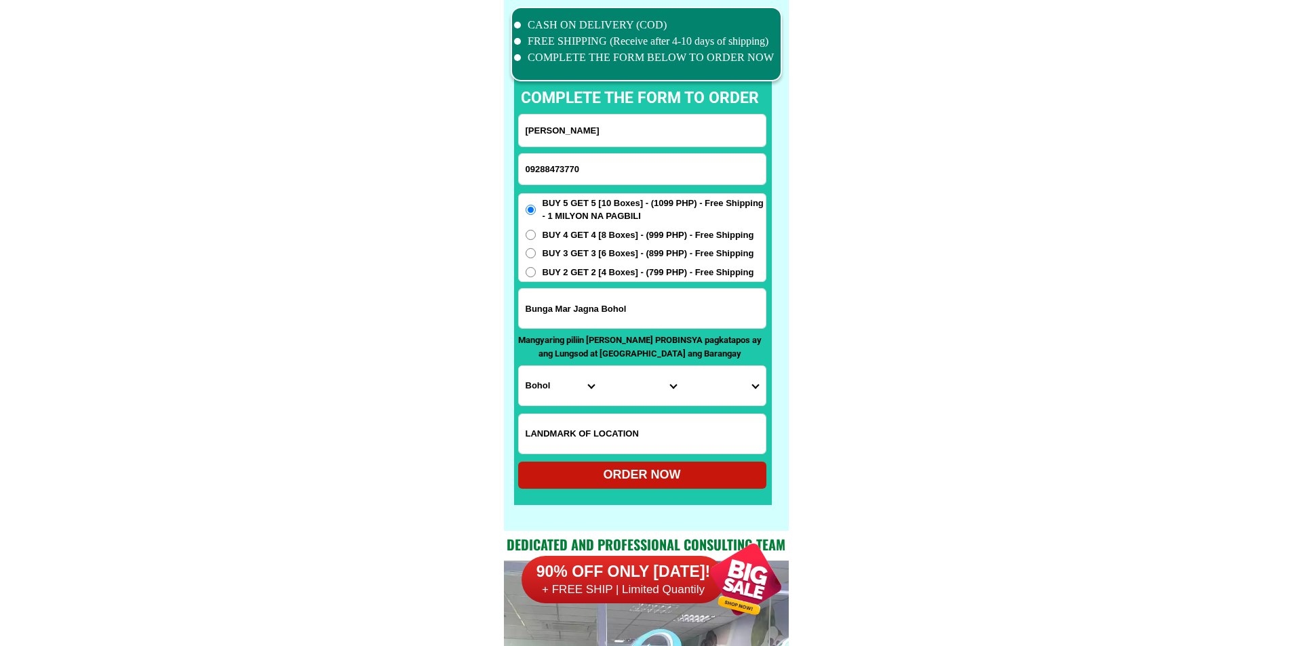
drag, startPoint x: 625, startPoint y: 137, endPoint x: 625, endPoint y: 119, distance: 18.3
click at [625, 137] on input "Josephine Villadores" at bounding box center [642, 131] width 247 height 32
paste input "Julio Aves"
type input "Julio Aves"
click at [585, 245] on div "BUY 5 GET 5 [10 Boxes] - (1099 PHP) - Free Shipping - 1 MILYON NA PAGBILI BUY 4…" at bounding box center [642, 238] width 248 height 90
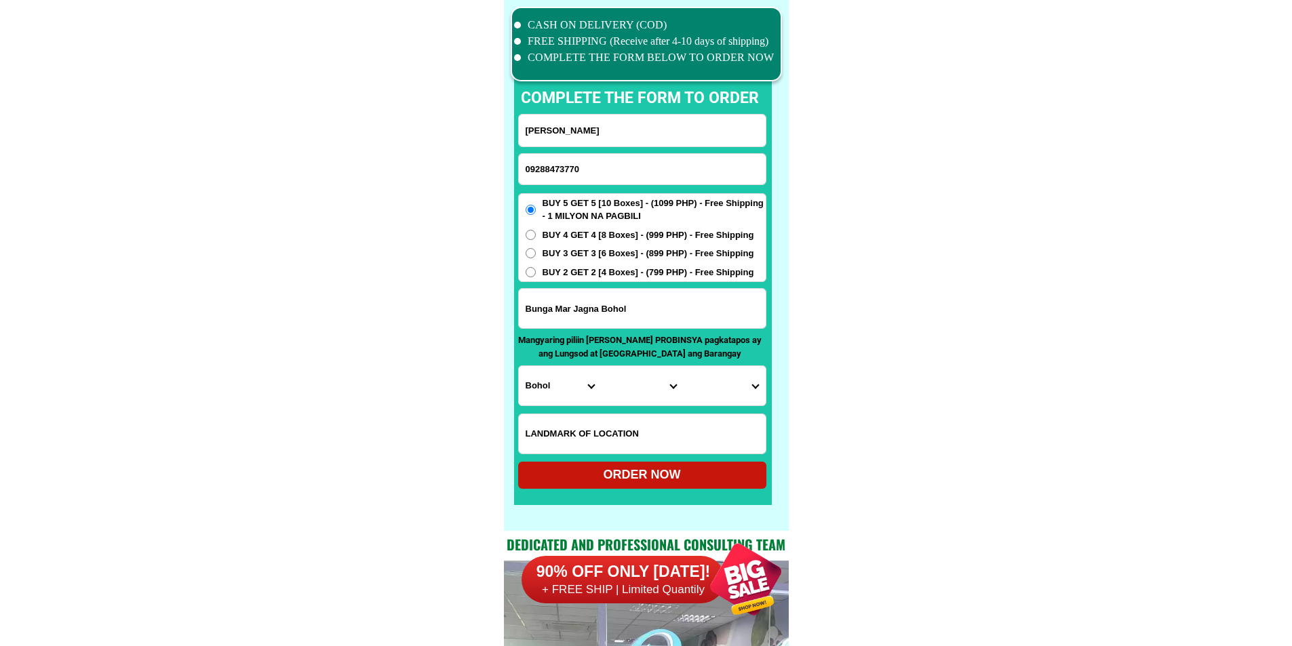
click at [589, 231] on span "BUY 4 GET 4 [8 Boxes] - (999 PHP) - Free Shipping" at bounding box center [648, 236] width 212 height 14
click at [536, 231] on input "BUY 4 GET 4 [8 Boxes] - (999 PHP) - Free Shipping" at bounding box center [531, 235] width 10 height 10
radio input "true"
click at [568, 309] on input "Bunga Mar Jagna Bohol" at bounding box center [642, 308] width 247 height 39
paste input "Hornasan ,San Agustin Surigao del Sur infront of United Church of Christ of the…"
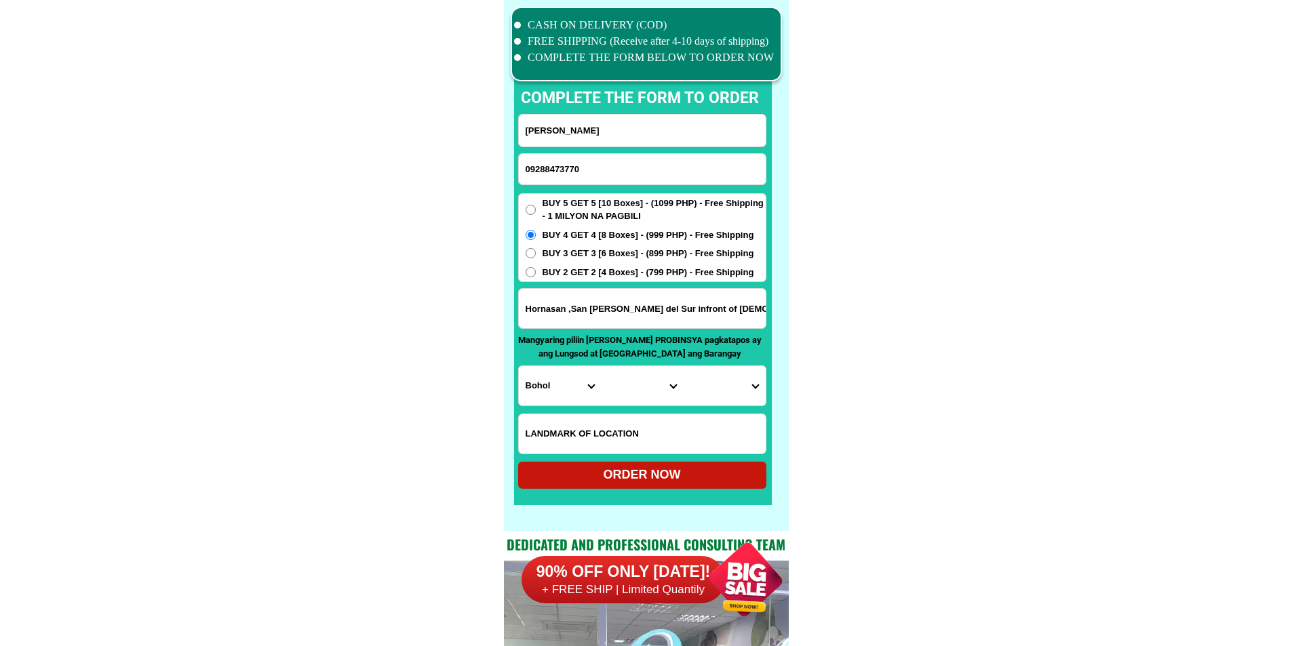
scroll to position [0, 143]
type input "Hornasan ,San Agustin Surigao del Sur infront of United Church of Christ of the…"
drag, startPoint x: 908, startPoint y: 334, endPoint x: 827, endPoint y: 349, distance: 82.1
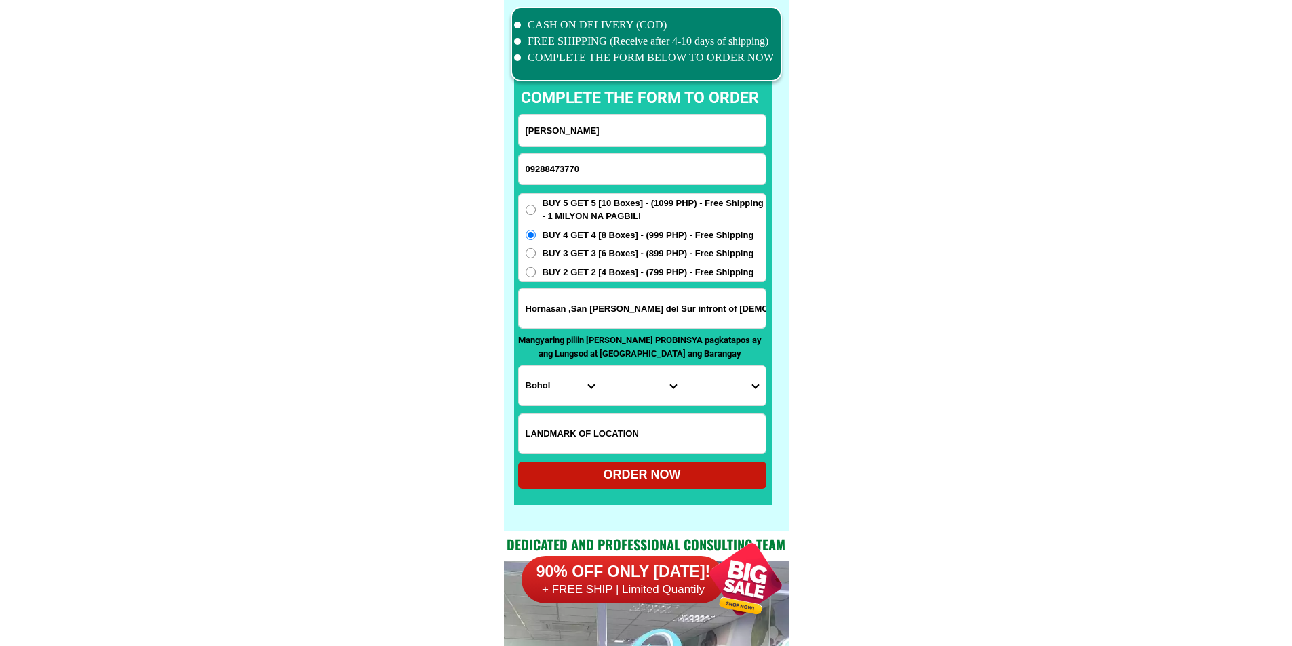
click at [527, 397] on select "Province [GEOGRAPHIC_DATA] [GEOGRAPHIC_DATA] [GEOGRAPHIC_DATA] [GEOGRAPHIC_DATA…" at bounding box center [560, 385] width 82 height 39
select select "63_115"
drag, startPoint x: 1004, startPoint y: 422, endPoint x: 869, endPoint y: 423, distance: 134.3
click at [634, 378] on select "City Barobo Bayabas Bislig-city Cagwait Cantilan Carrascal Hinatuan Lanuza Lian…" at bounding box center [642, 385] width 82 height 39
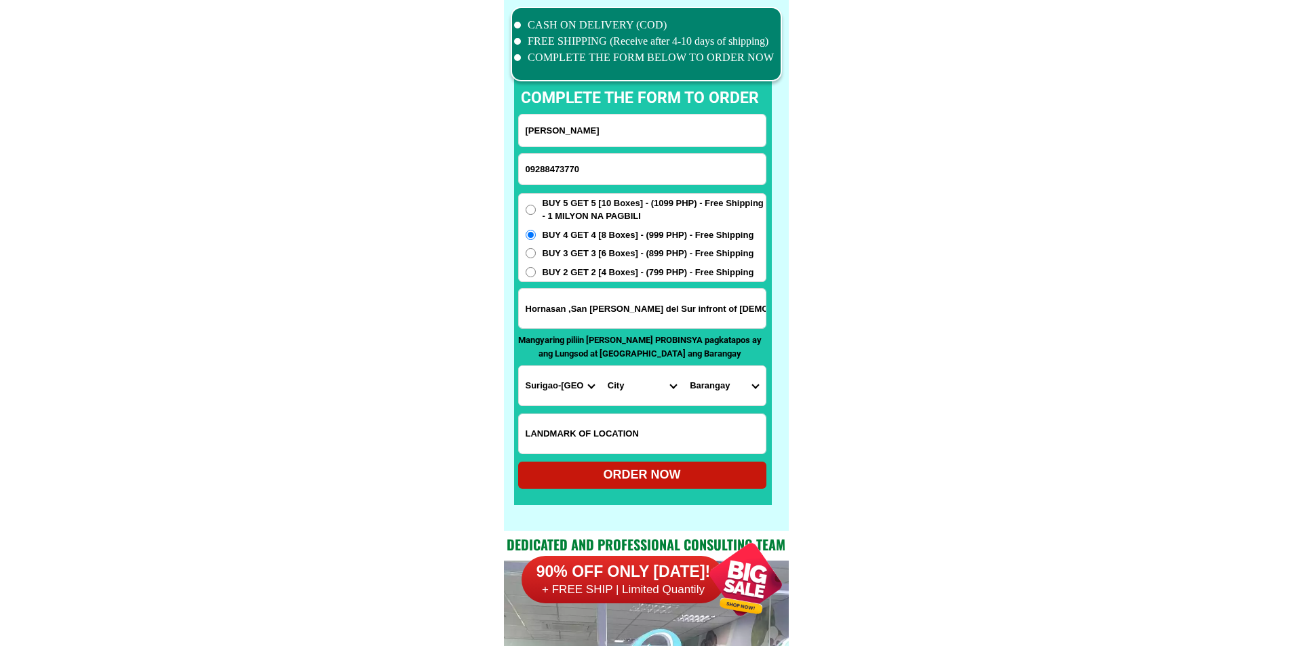
select select "63_1152661"
drag, startPoint x: 992, startPoint y: 425, endPoint x: 846, endPoint y: 395, distance: 149.5
click at [734, 377] on select "Barangay Bretania Buatong Buhisan Gata Hornasan Janipaan Kauswagan Oteiza Pobla…" at bounding box center [724, 385] width 82 height 39
select select "63_11526611333"
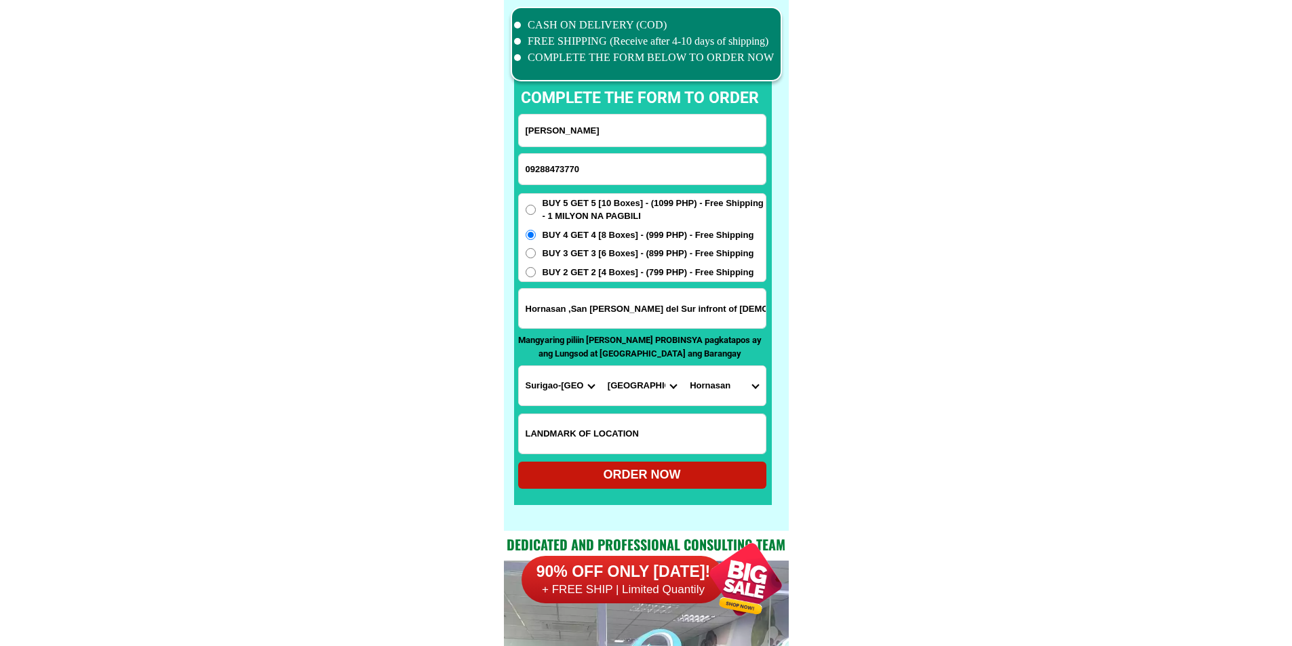
drag, startPoint x: 981, startPoint y: 431, endPoint x: 970, endPoint y: 435, distance: 10.7
click at [669, 473] on div "ORDER NOW" at bounding box center [642, 475] width 248 height 18
type input "Julio Aves"
radio input "true"
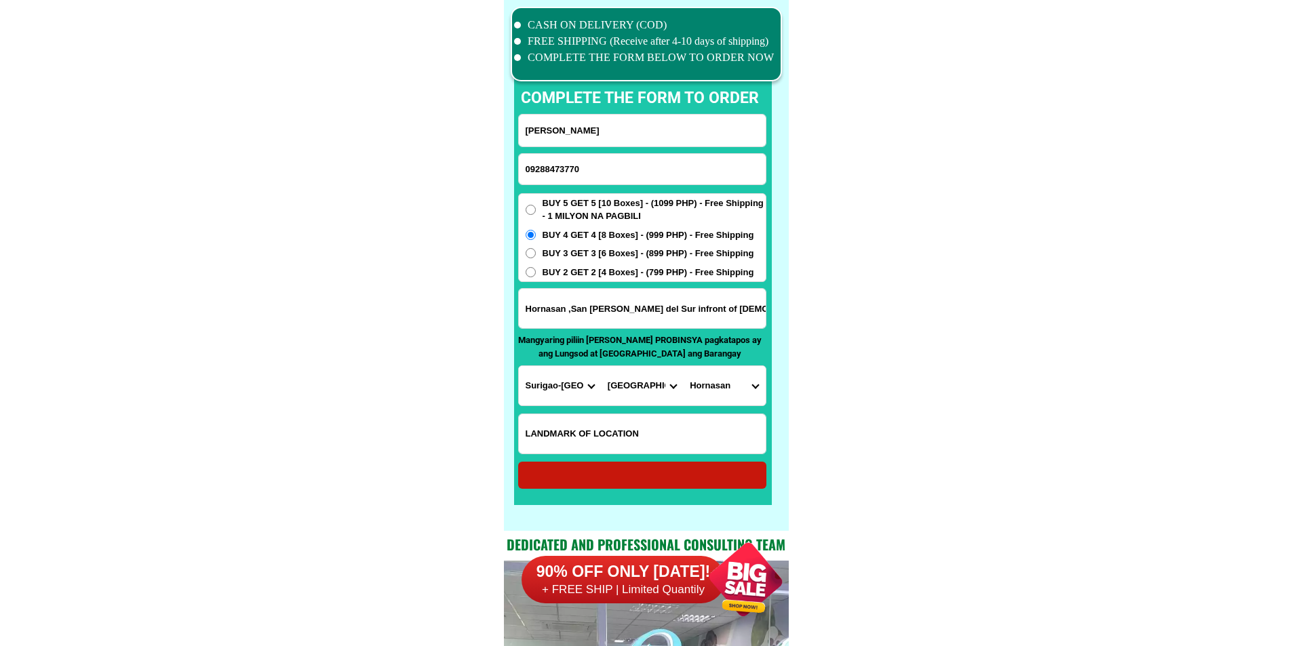
radio input "true"
click at [639, 178] on input "09288473770" at bounding box center [642, 169] width 247 height 31
paste input "09656672074"
type input "09656672074"
click at [609, 118] on input "Julio Aves" at bounding box center [642, 131] width 247 height 32
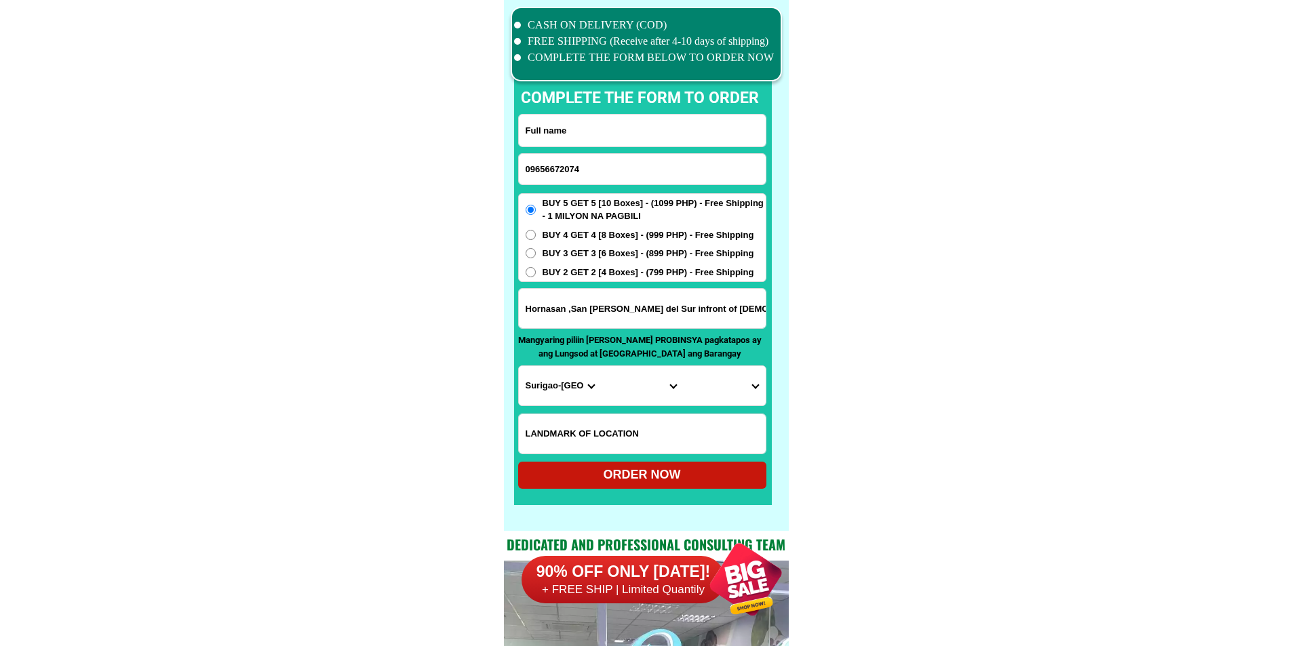
paste input "Gertrudes Domingo"
type input "Gertrudes Domingo"
click at [618, 308] on input "Input address" at bounding box center [642, 308] width 247 height 39
paste input "purok 4 gomez san isidro isabela"
type input "purok 4 gomez san isidro isabela"
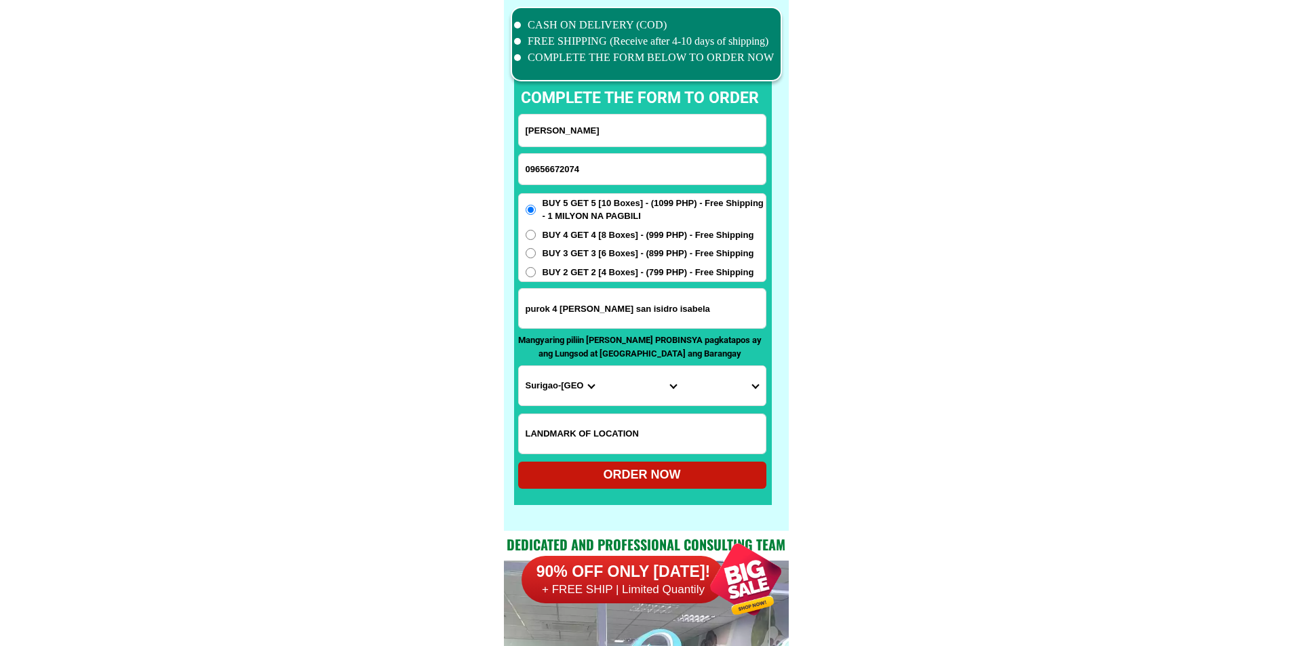
click at [530, 390] on select "Province [GEOGRAPHIC_DATA] [GEOGRAPHIC_DATA] [GEOGRAPHIC_DATA] [GEOGRAPHIC_DATA…" at bounding box center [560, 385] width 82 height 39
select select "63_305"
click at [641, 398] on select "City Angadanan Benito-soliven Cabagan Cauayan-city Cordon Delfin-albano Dinapig…" at bounding box center [642, 385] width 82 height 39
select select "63_3053506"
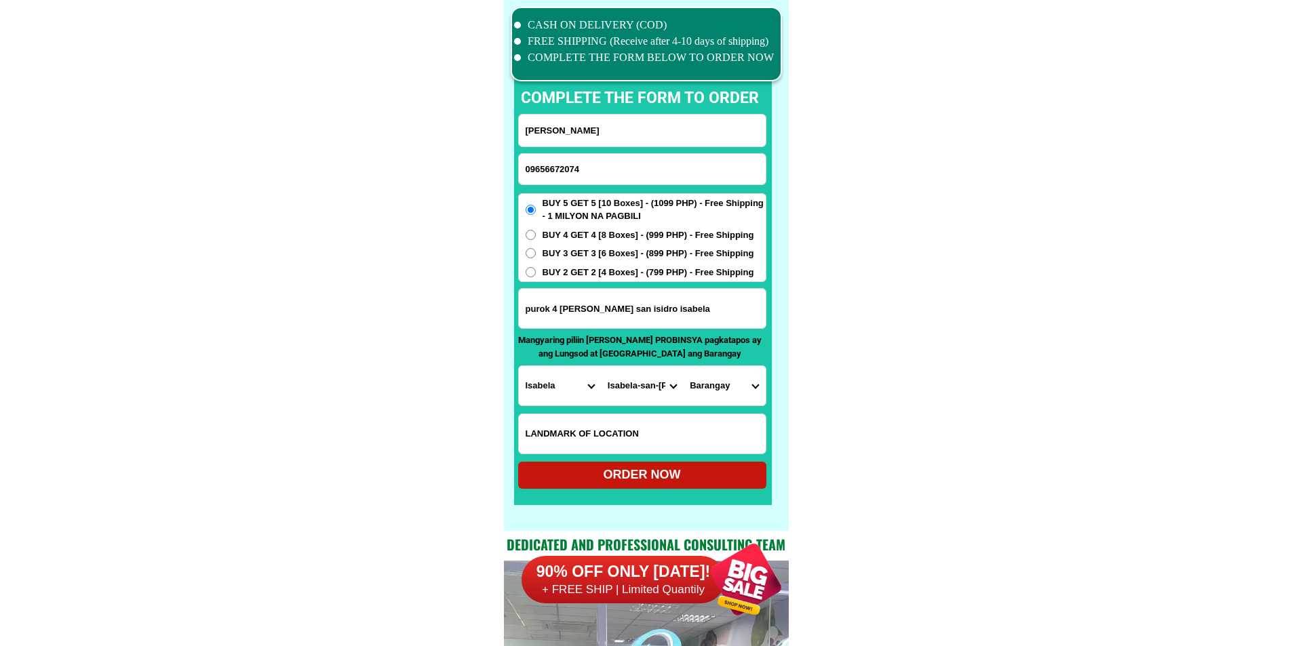
click at [601, 366] on select "City Angadanan Benito-soliven Cabagan Cauayan-city Cordon Delfin-albano Dinapig…" at bounding box center [642, 385] width 82 height 39
click at [712, 393] on select "Barangay Camarag Cebu Gomez Gud Nagbukel Patanad Quezon Ramos east Ramos west R…" at bounding box center [724, 385] width 82 height 39
select select "63_30535062290"
click at [711, 468] on div "ORDER NOW" at bounding box center [642, 475] width 248 height 18
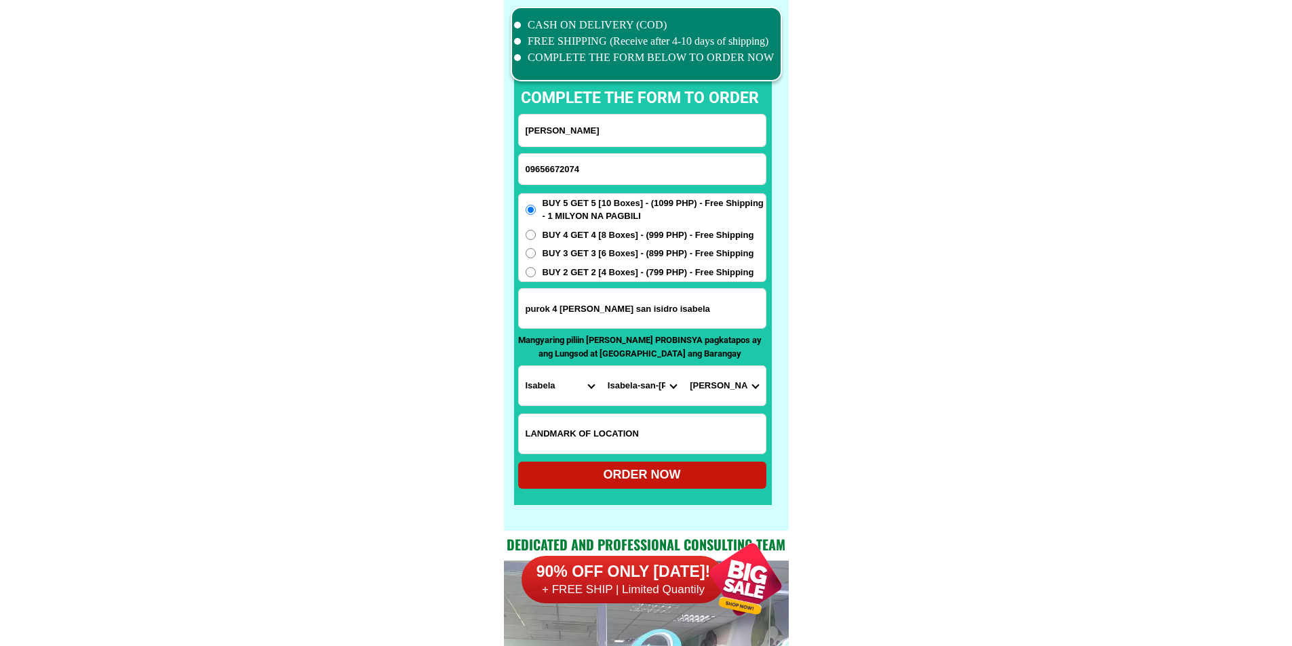
radio input "true"
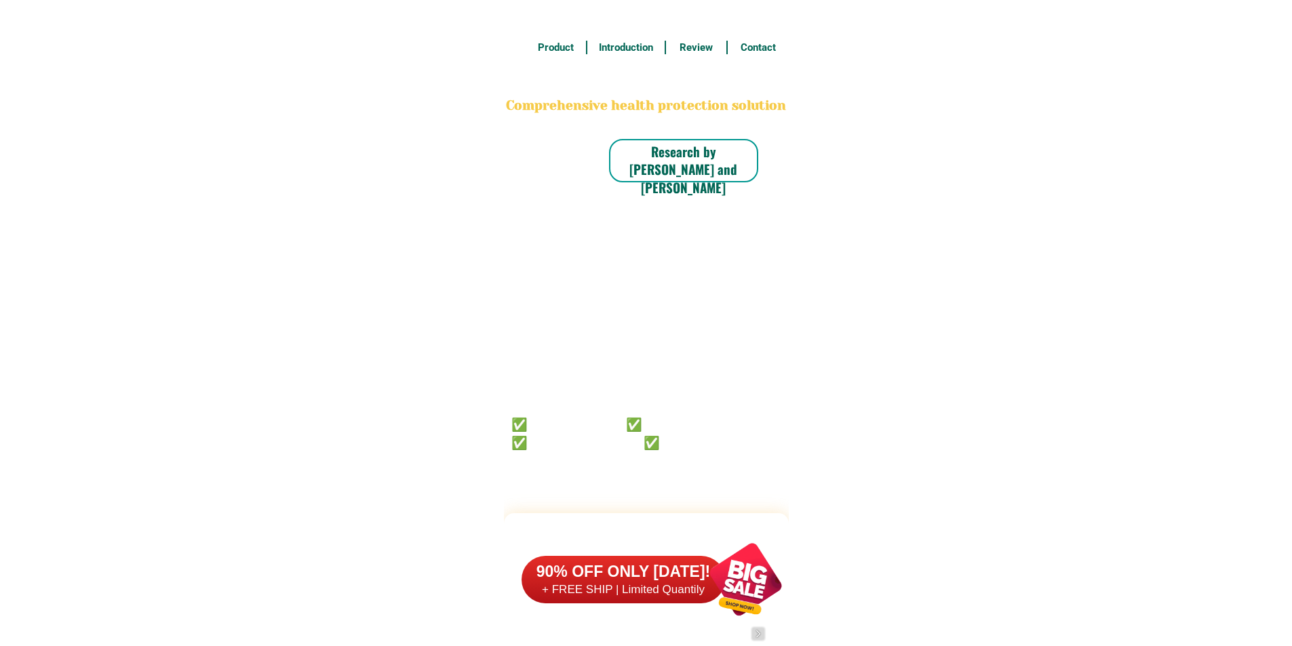
scroll to position [10542, 0]
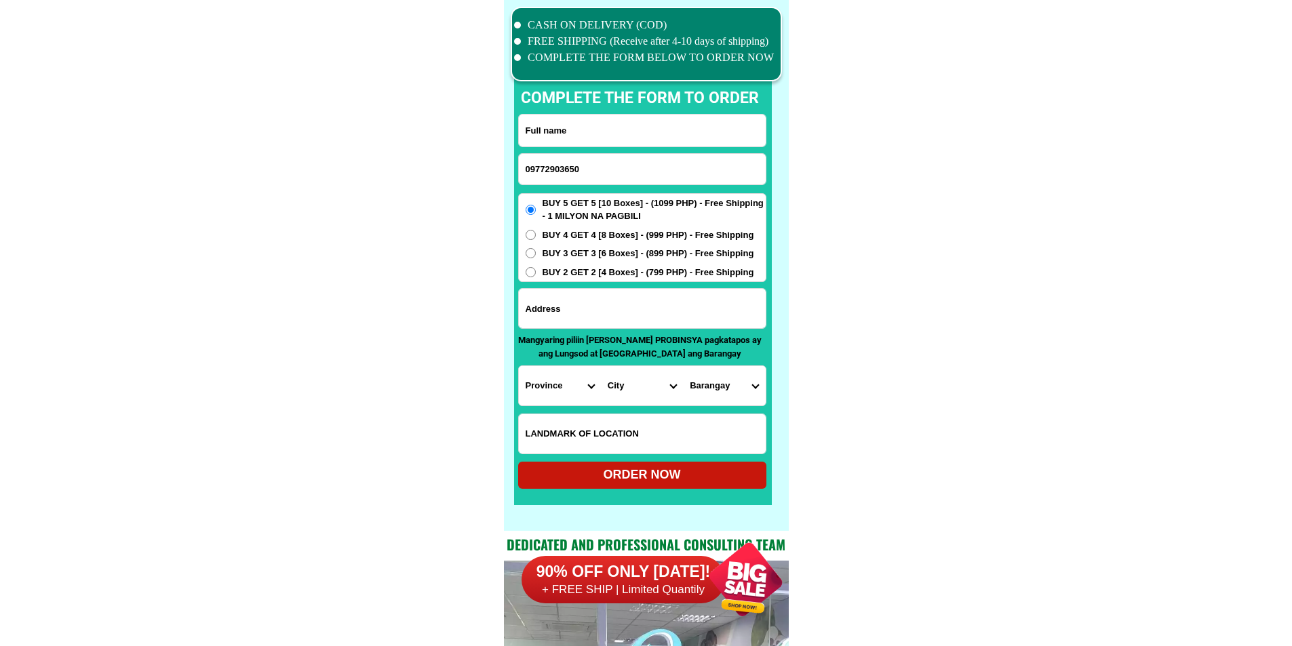
type input "09772903650"
click at [561, 127] on input "Input full_name" at bounding box center [642, 131] width 247 height 32
click at [574, 315] on input "Input address" at bounding box center [642, 308] width 247 height 39
paste input "Address [GEOGRAPHIC_DATA] [GEOGRAPHIC_DATA]"
type input "Address [GEOGRAPHIC_DATA] [GEOGRAPHIC_DATA]"
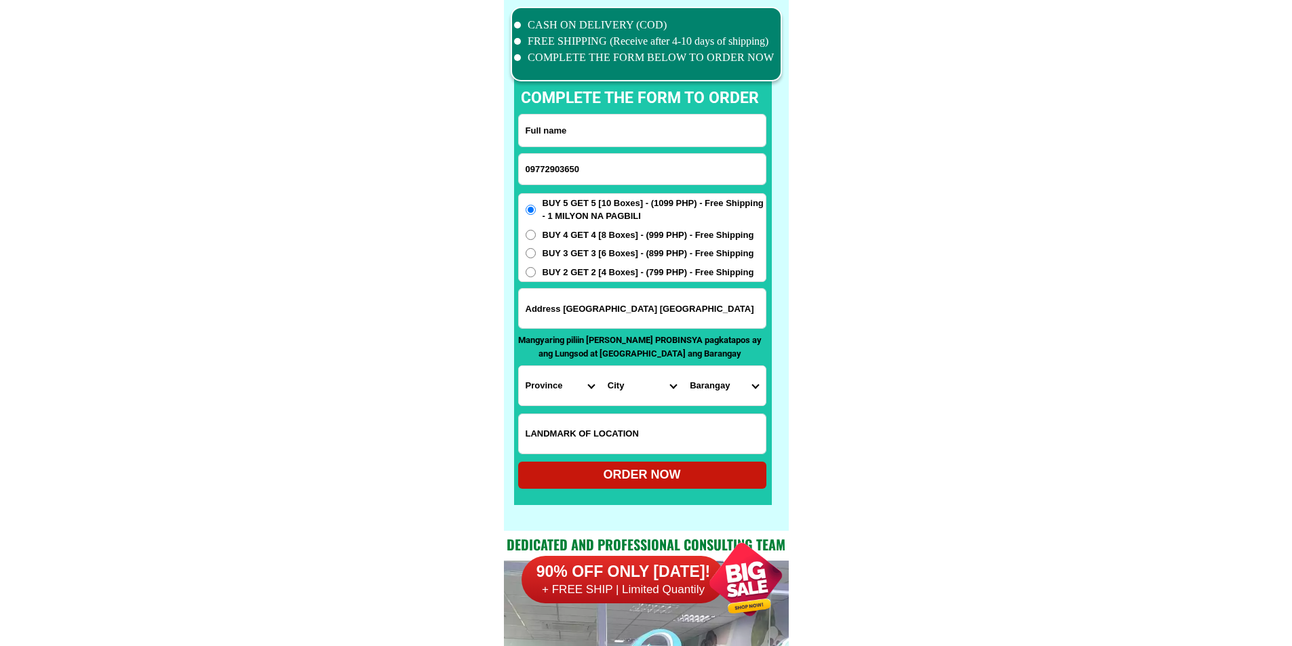
click at [547, 132] on input "Input full_name" at bounding box center [642, 131] width 247 height 32
paste input "[PERSON_NAME]"
type input "[PERSON_NAME]"
click at [546, 401] on select "Province [GEOGRAPHIC_DATA] [GEOGRAPHIC_DATA] [GEOGRAPHIC_DATA] [GEOGRAPHIC_DATA…" at bounding box center [560, 385] width 82 height 39
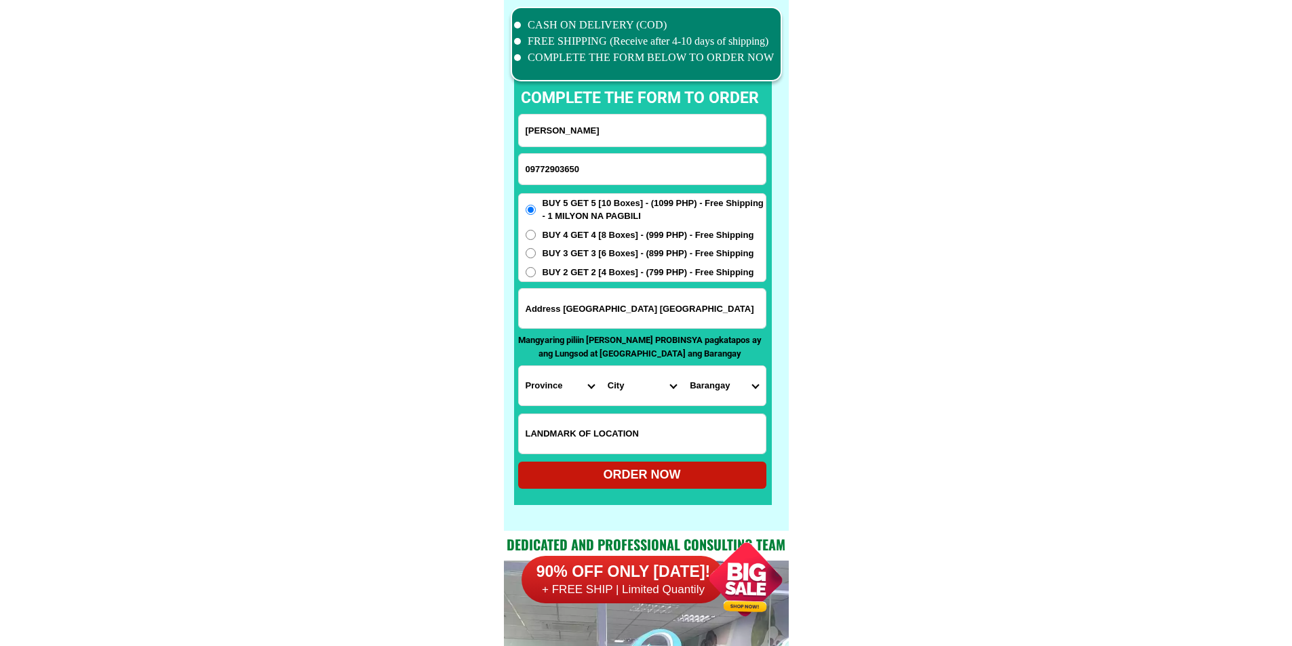
click at [546, 401] on select "Province [GEOGRAPHIC_DATA] [GEOGRAPHIC_DATA] [GEOGRAPHIC_DATA] [GEOGRAPHIC_DATA…" at bounding box center [560, 385] width 82 height 39
click at [684, 312] on input "Address [GEOGRAPHIC_DATA] [GEOGRAPHIC_DATA]" at bounding box center [642, 308] width 247 height 39
click at [538, 378] on select "Province [GEOGRAPHIC_DATA] [GEOGRAPHIC_DATA] [GEOGRAPHIC_DATA] [GEOGRAPHIC_DATA…" at bounding box center [560, 385] width 82 height 39
select select "63_247"
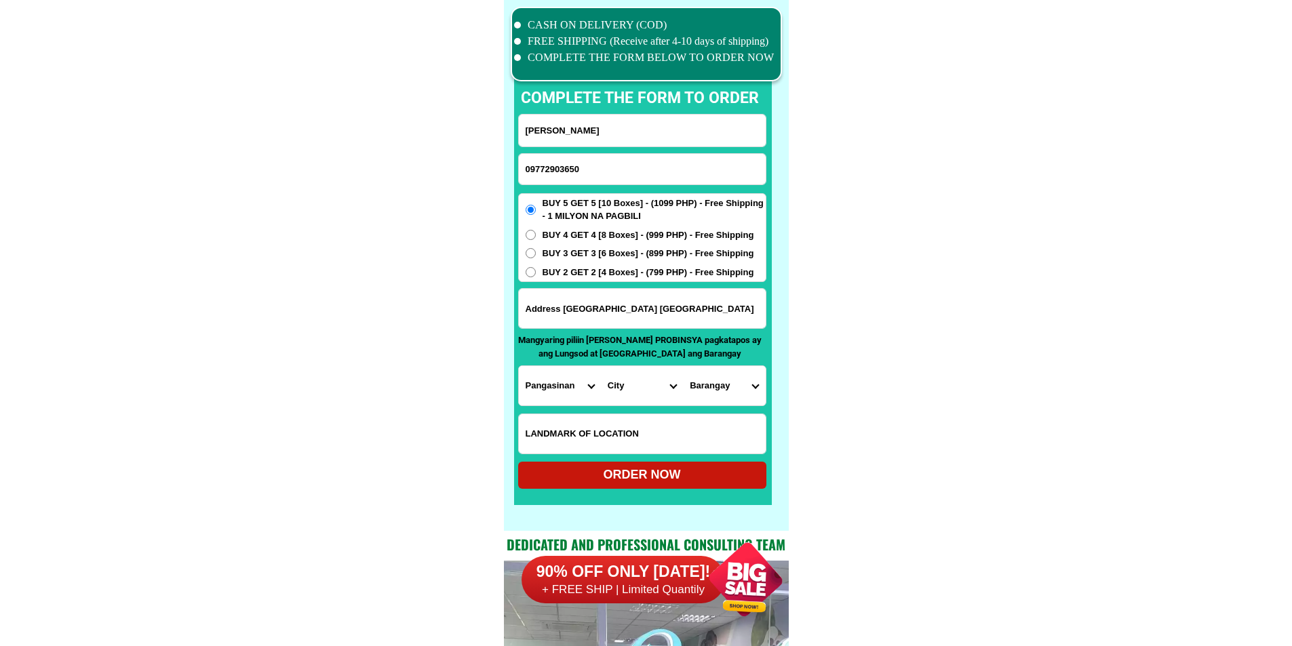
drag, startPoint x: 896, startPoint y: 439, endPoint x: 884, endPoint y: 439, distance: 12.9
click at [637, 390] on select "City [GEOGRAPHIC_DATA] [PERSON_NAME][GEOGRAPHIC_DATA]-city [GEOGRAPHIC_DATA] [G…" at bounding box center [642, 385] width 82 height 39
select select "63_2479674"
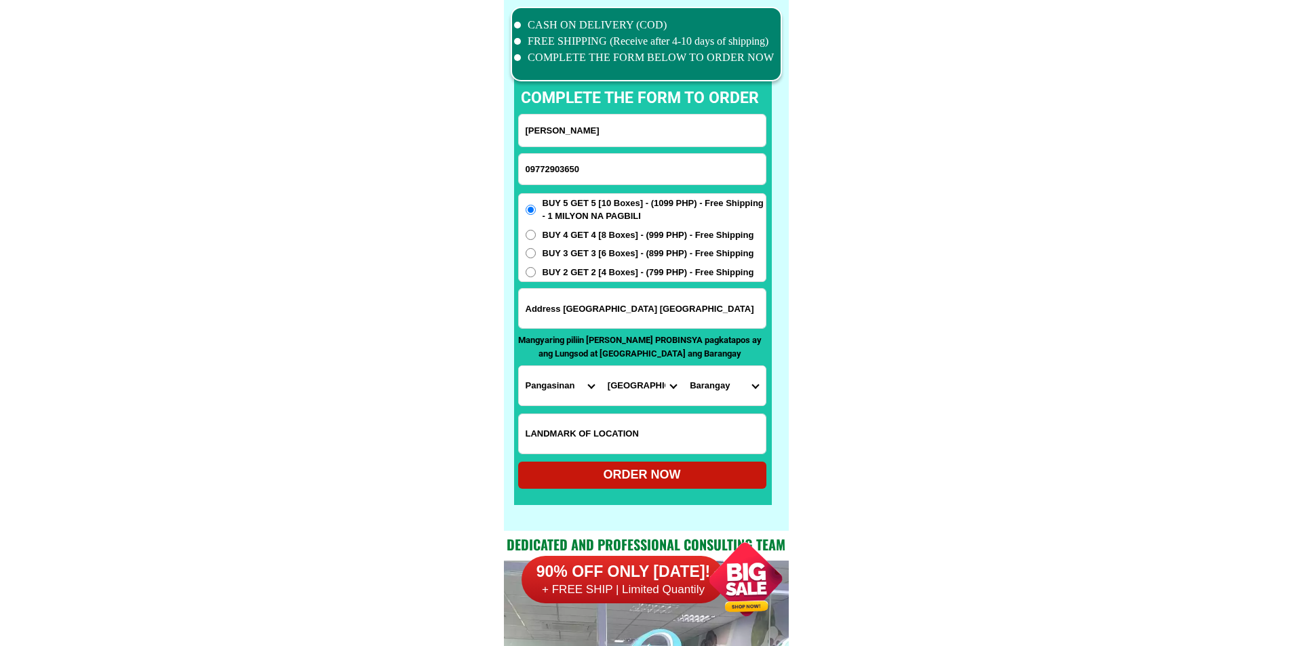
click at [705, 383] on select "[GEOGRAPHIC_DATA] sur Barangay i (t. bugallon) [GEOGRAPHIC_DATA] ([GEOGRAPHIC_D…" at bounding box center [724, 385] width 82 height 39
click at [705, 382] on select "[GEOGRAPHIC_DATA] sur Barangay i (t. bugallon) [GEOGRAPHIC_DATA] ([GEOGRAPHIC_D…" at bounding box center [724, 385] width 82 height 39
select select "63_24796749106"
click at [683, 366] on select "[GEOGRAPHIC_DATA] sur Barangay i (t. bugallon) [GEOGRAPHIC_DATA] ([GEOGRAPHIC_D…" at bounding box center [724, 385] width 82 height 39
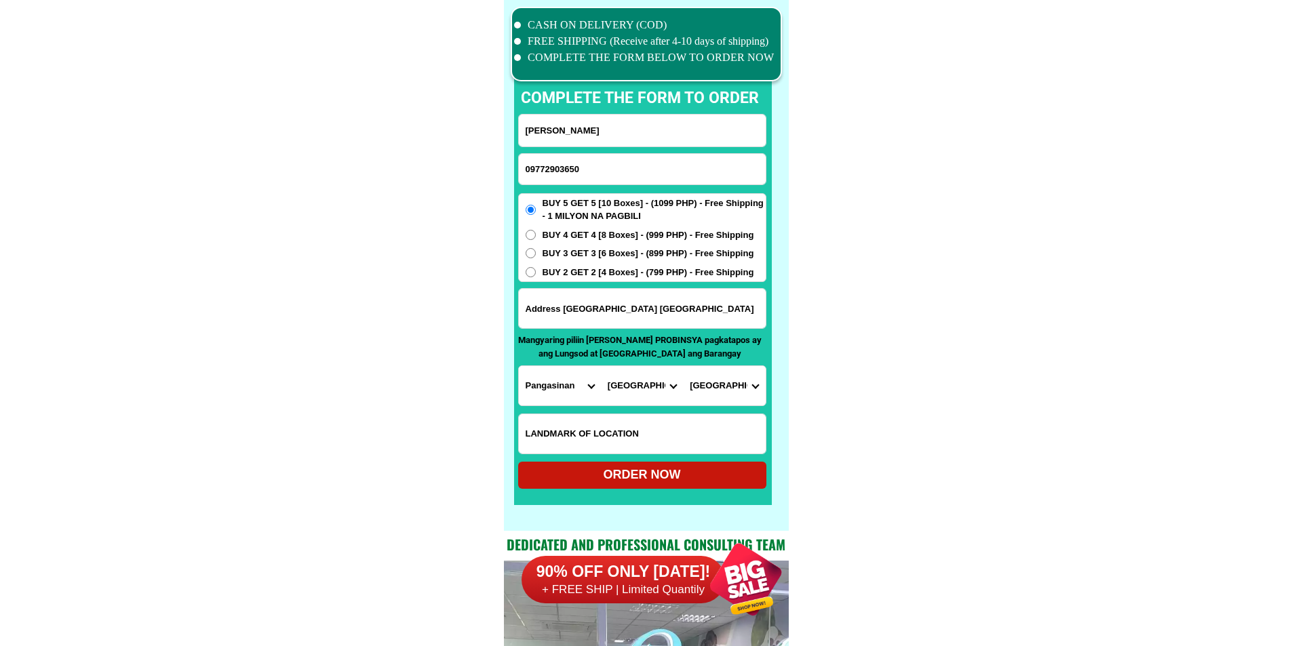
click at [686, 487] on div "ORDER NOW" at bounding box center [642, 475] width 248 height 27
radio input "true"
click at [661, 161] on input "09772903650" at bounding box center [642, 169] width 247 height 31
paste input "09977757354"
type input "09977757354"
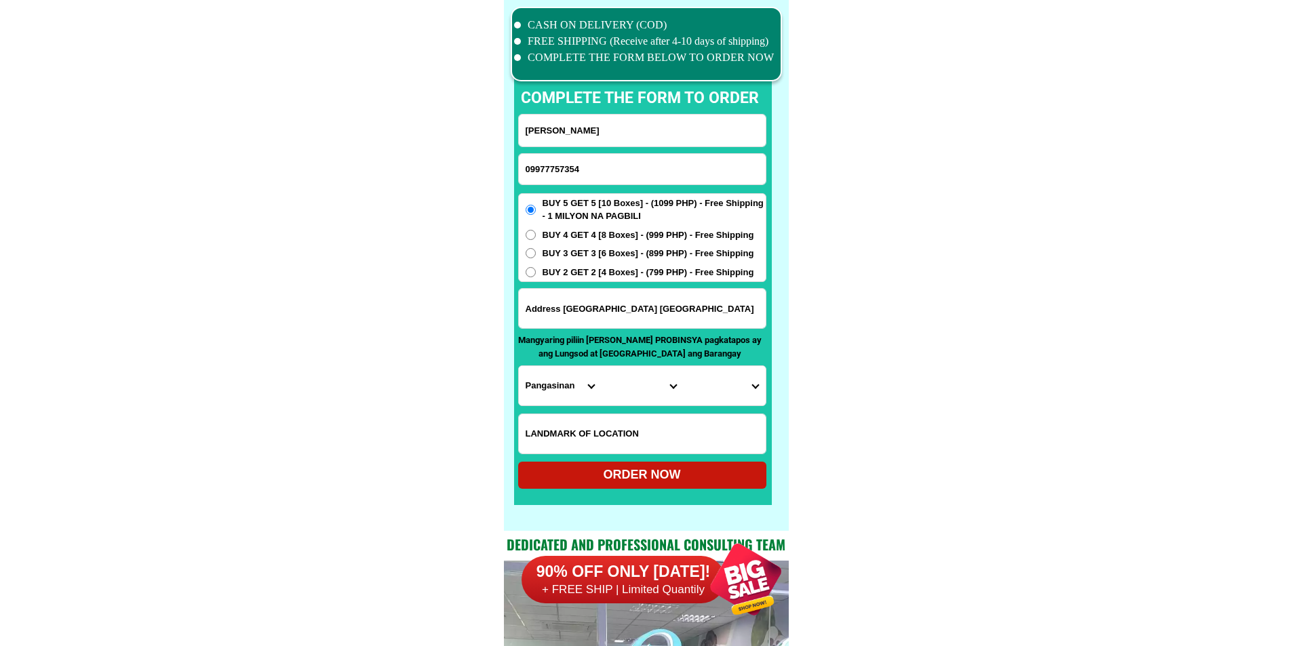
drag, startPoint x: 578, startPoint y: 125, endPoint x: 579, endPoint y: 114, distance: 10.9
click at [578, 125] on input "[PERSON_NAME]" at bounding box center [642, 131] width 247 height 32
paste input "[PERSON_NAME] San Diego Oso"
type input "[PERSON_NAME] San Diego Oso"
drag, startPoint x: 646, startPoint y: 305, endPoint x: 732, endPoint y: 302, distance: 86.8
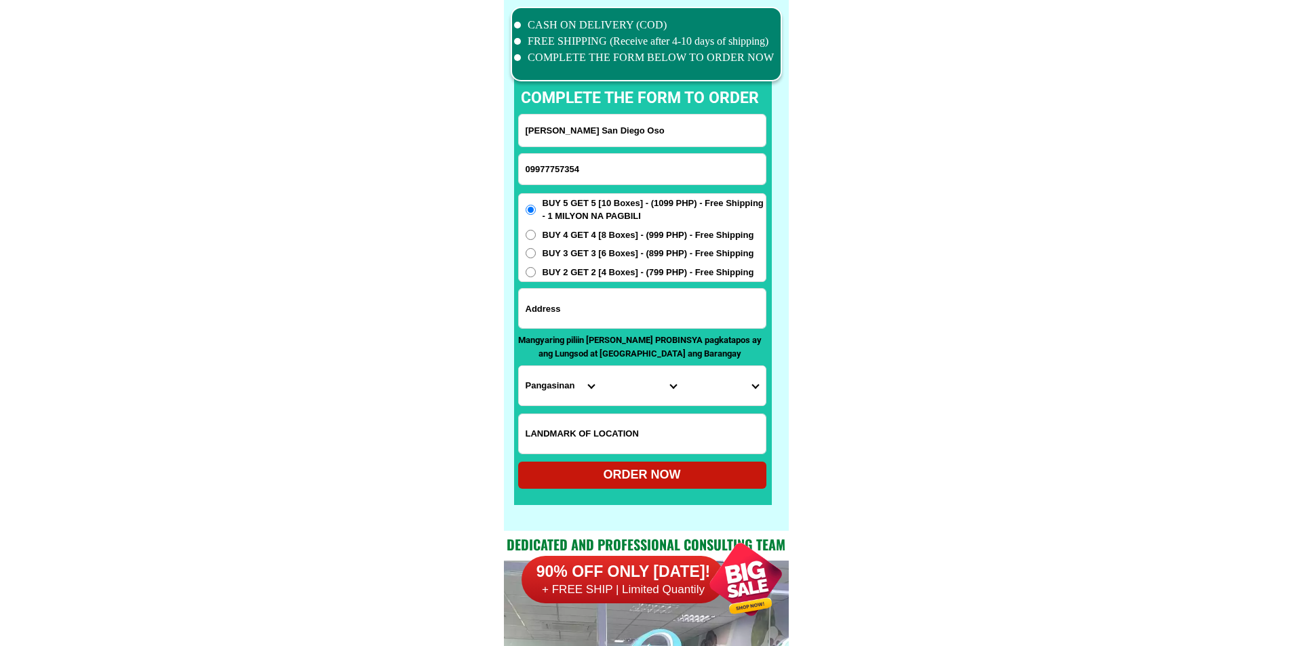
click at [646, 305] on input "Input address" at bounding box center [642, 308] width 247 height 39
paste input "Brg'y,[PERSON_NAME], Segundo, Candon, City, [GEOGRAPHIC_DATA], Sur.infront [PER…"
type input "Brg'y,[PERSON_NAME], Segundo, Candon, City, [GEOGRAPHIC_DATA], Sur.infront [PER…"
drag, startPoint x: 885, startPoint y: 328, endPoint x: 879, endPoint y: 332, distance: 7.2
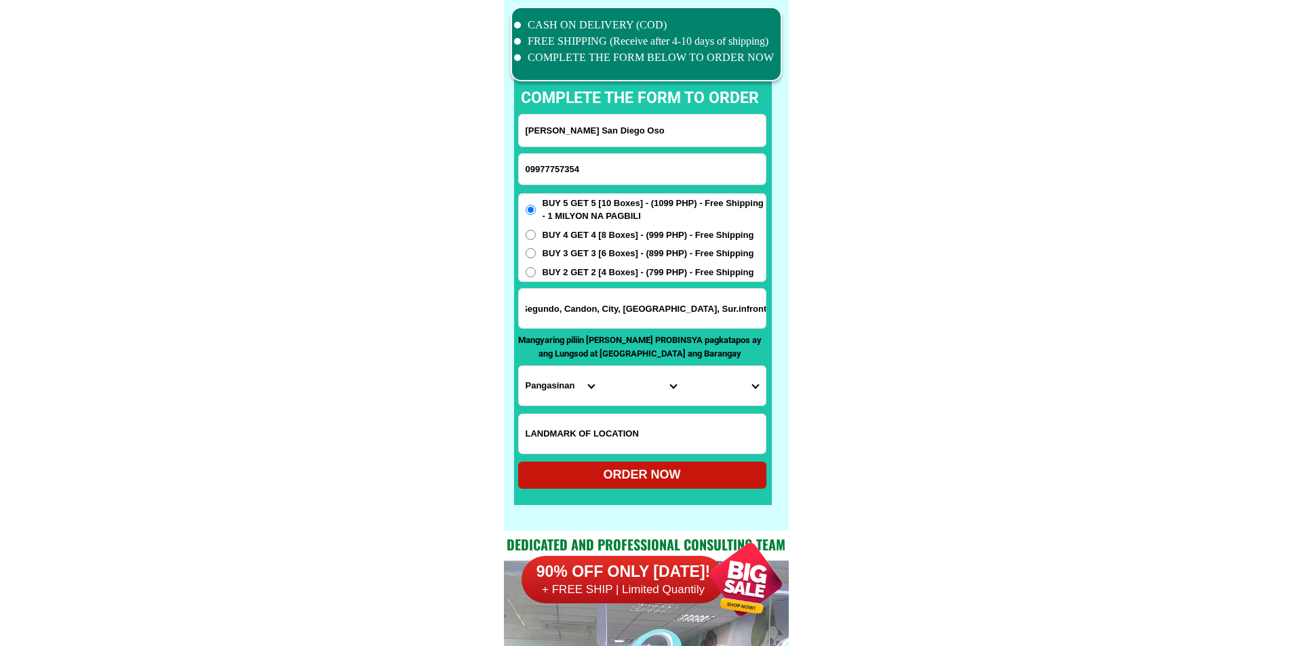
click at [554, 378] on select "Province [GEOGRAPHIC_DATA] [GEOGRAPHIC_DATA] [GEOGRAPHIC_DATA] [GEOGRAPHIC_DATA…" at bounding box center [560, 385] width 82 height 39
select select "63_151"
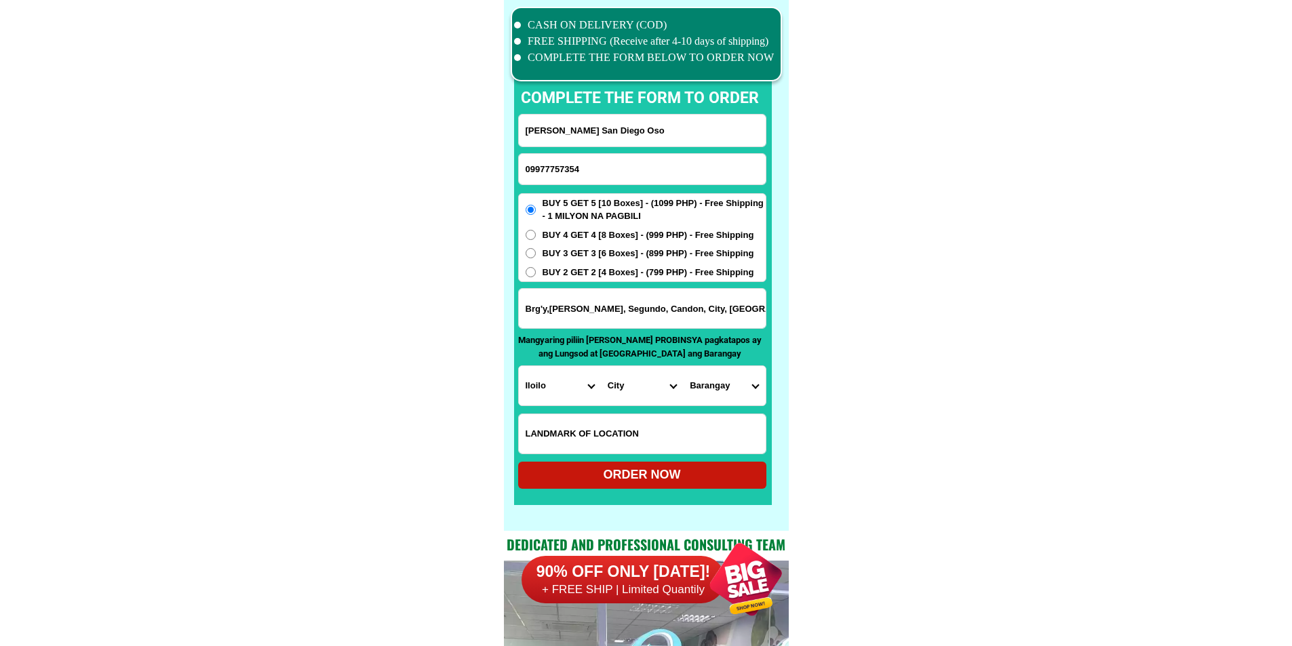
click at [631, 389] on select "City [PERSON_NAME] [GEOGRAPHIC_DATA] [GEOGRAPHIC_DATA]-[GEOGRAPHIC_DATA]-viejo …" at bounding box center [642, 385] width 82 height 39
click at [647, 389] on select "City [PERSON_NAME] [GEOGRAPHIC_DATA] [GEOGRAPHIC_DATA]-[GEOGRAPHIC_DATA]-viejo …" at bounding box center [642, 385] width 82 height 39
click at [663, 298] on input "Brg'y,[PERSON_NAME], Segundo, Candon, City, [GEOGRAPHIC_DATA], Sur.infront [PER…" at bounding box center [642, 308] width 247 height 39
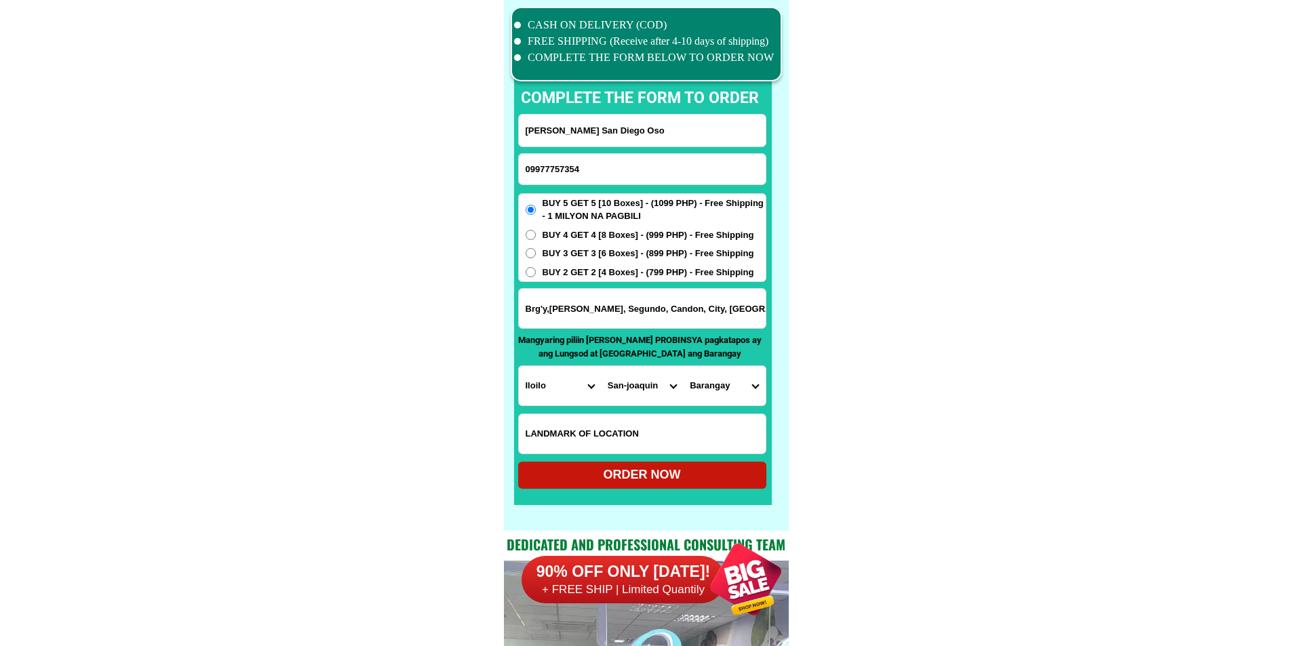
click at [663, 298] on input "Brg'y,[PERSON_NAME], Segundo, Candon, City, [GEOGRAPHIC_DATA], Sur.infront [PER…" at bounding box center [642, 308] width 247 height 39
click at [637, 382] on select "City [PERSON_NAME] [GEOGRAPHIC_DATA] [GEOGRAPHIC_DATA]-[GEOGRAPHIC_DATA]-viejo …" at bounding box center [642, 385] width 82 height 39
select select "63_1513448"
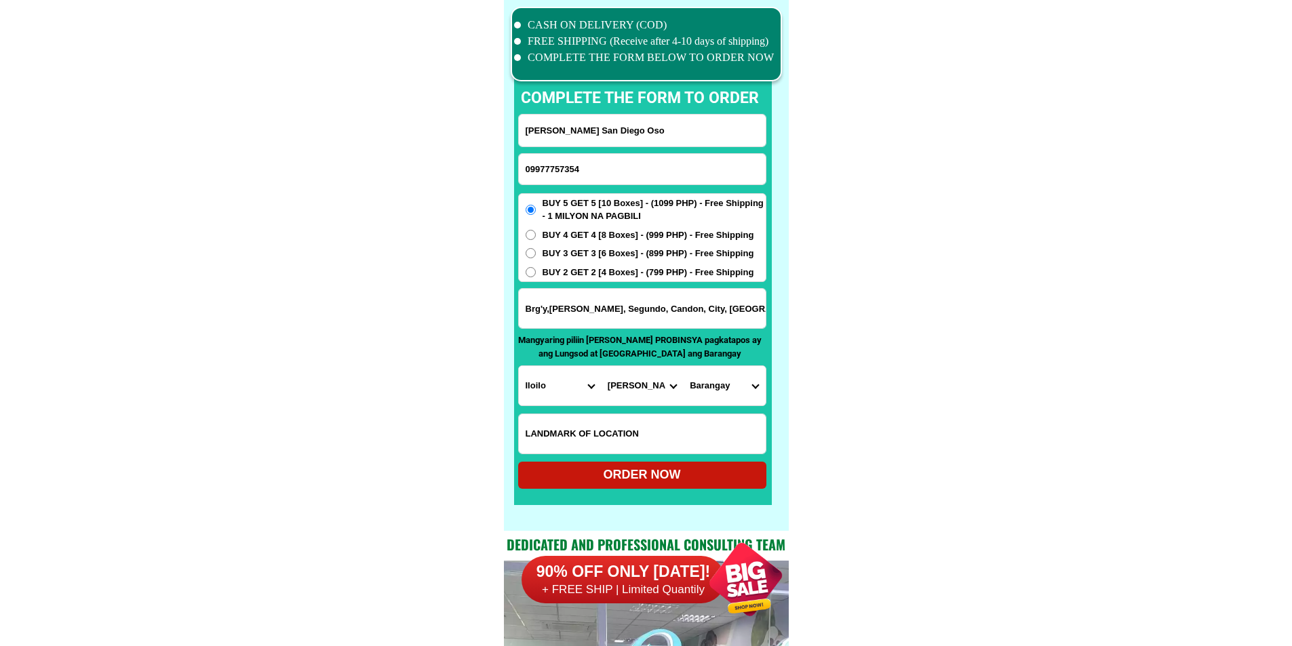
click at [557, 391] on select "Province [GEOGRAPHIC_DATA] [GEOGRAPHIC_DATA] [GEOGRAPHIC_DATA] [GEOGRAPHIC_DATA…" at bounding box center [560, 385] width 82 height 39
select select "63_682"
click at [519, 366] on select "Province [GEOGRAPHIC_DATA] [GEOGRAPHIC_DATA] [GEOGRAPHIC_DATA] [GEOGRAPHIC_DATA…" at bounding box center [560, 385] width 82 height 39
click at [644, 394] on select "City [GEOGRAPHIC_DATA][PERSON_NAME][GEOGRAPHIC_DATA][GEOGRAPHIC_DATA][GEOGRAPHI…" at bounding box center [642, 385] width 82 height 39
select select "63_6825397"
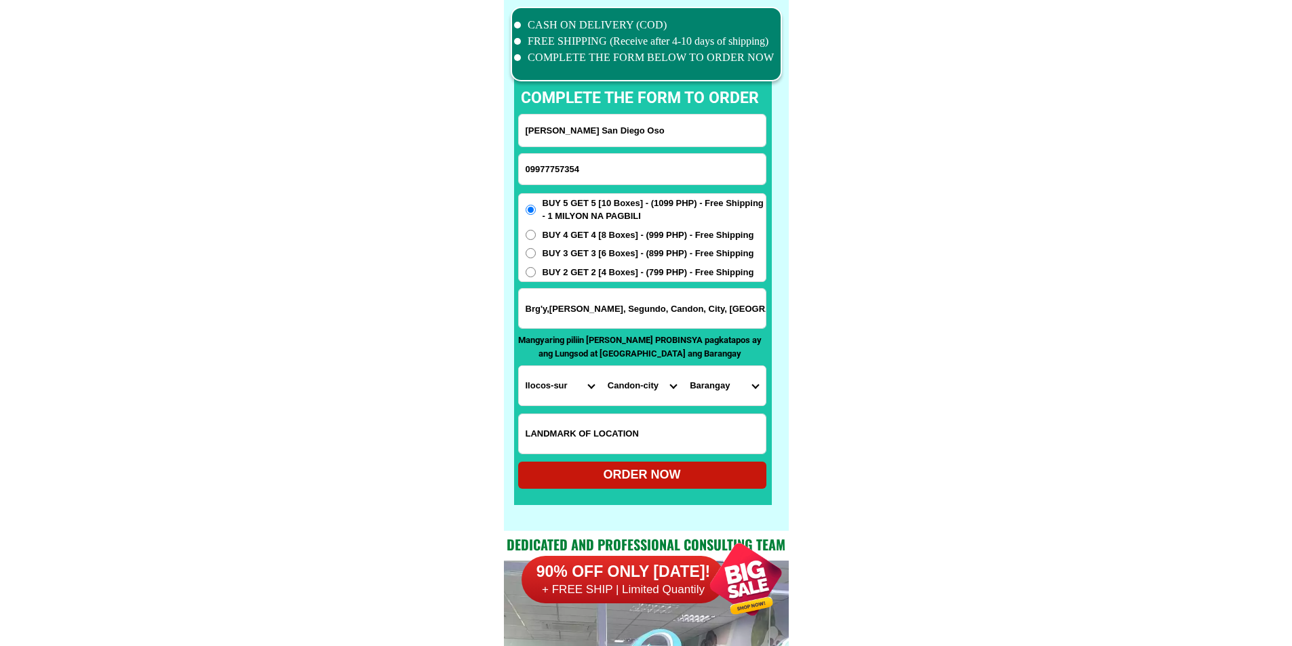
click at [702, 389] on select "Barangay Allangigan primero Allangigan segundo Amguid Ayudante Bagani camposant…" at bounding box center [724, 385] width 82 height 39
select select "63_682539776721"
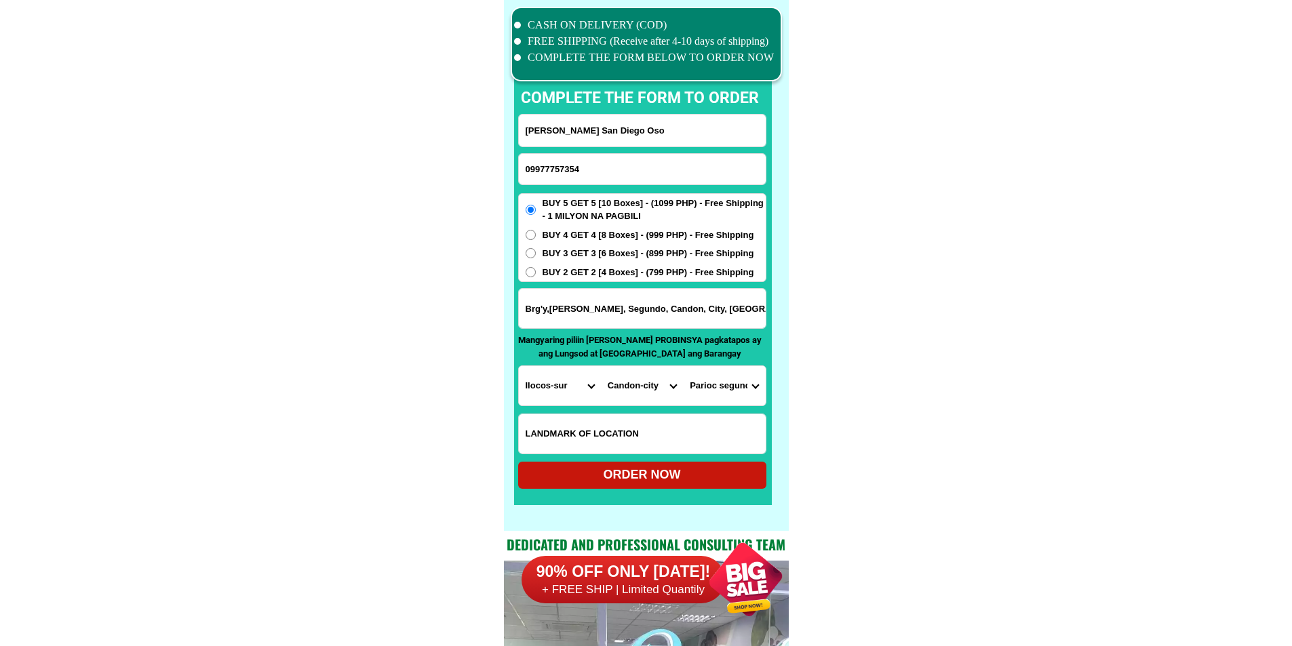
click at [649, 476] on div "ORDER NOW" at bounding box center [642, 475] width 248 height 18
type input "Brg'y,[PERSON_NAME], Segundo, Candon, City, [GEOGRAPHIC_DATA], Sur.infront [PER…"
radio input "true"
